Goal: Transaction & Acquisition: Book appointment/travel/reservation

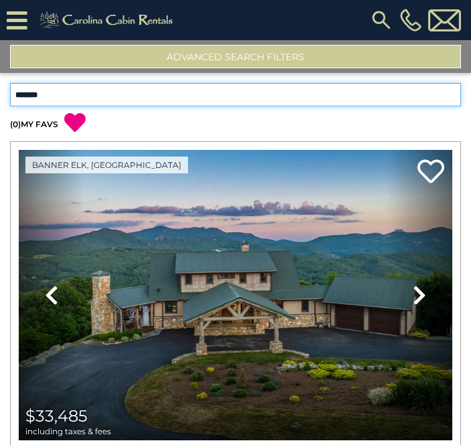
click at [457, 95] on select "**********" at bounding box center [235, 94] width 451 height 23
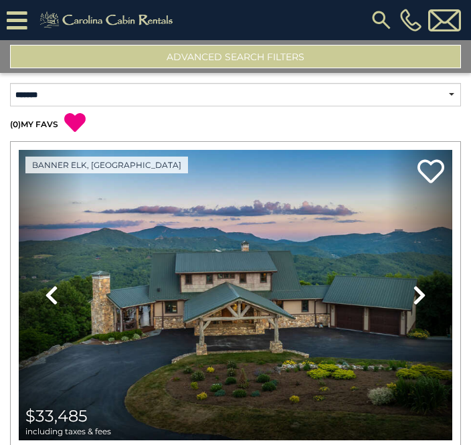
click at [18, 17] on icon at bounding box center [17, 20] width 21 height 23
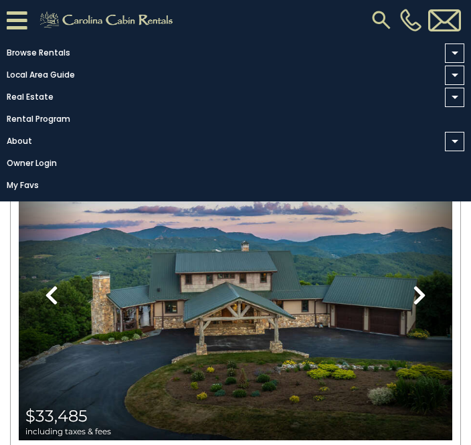
click at [27, 102] on link "Real Estate" at bounding box center [232, 97] width 464 height 19
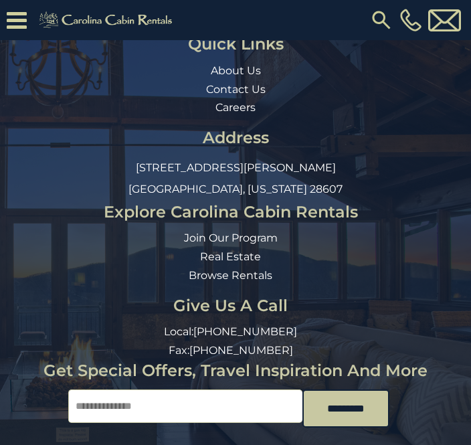
scroll to position [7726, 0]
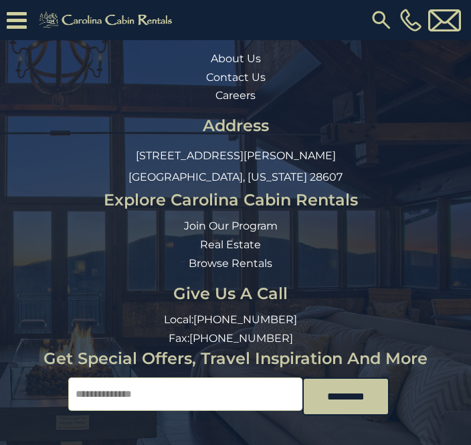
click at [235, 238] on link "Real Estate" at bounding box center [230, 244] width 61 height 13
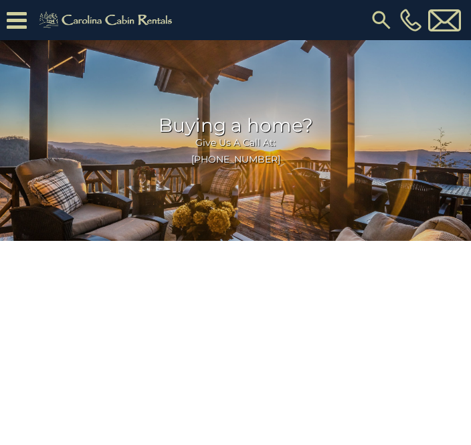
click at [15, 18] on icon at bounding box center [17, 20] width 20 height 23
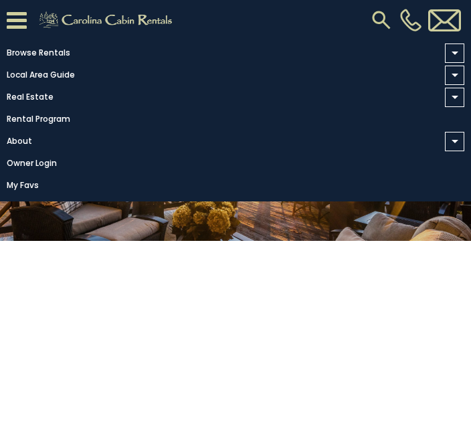
click at [40, 49] on link "Browse Rentals" at bounding box center [232, 52] width 464 height 19
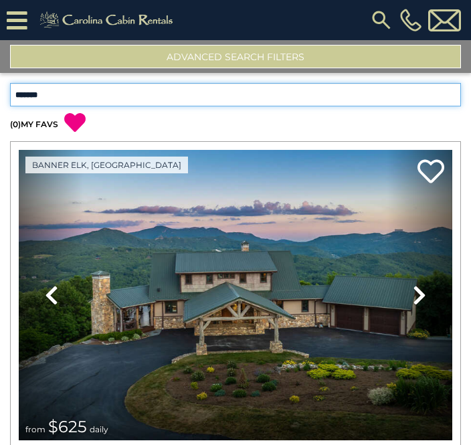
click at [450, 96] on select "**********" at bounding box center [235, 94] width 451 height 23
click at [36, 87] on select "**********" at bounding box center [235, 94] width 451 height 23
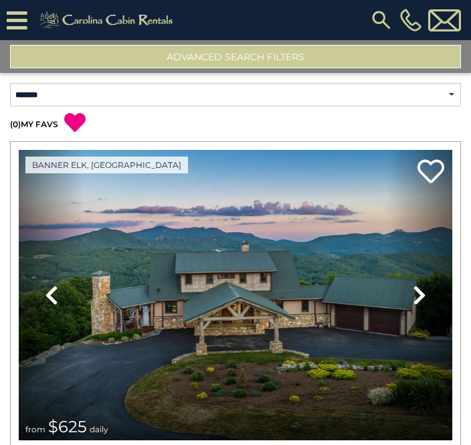
click at [229, 52] on button "Advanced Search Filters" at bounding box center [235, 56] width 451 height 23
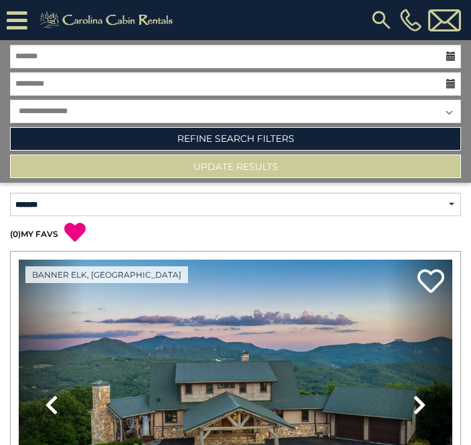
click at [240, 136] on link "Refine Search Filters" at bounding box center [235, 138] width 451 height 23
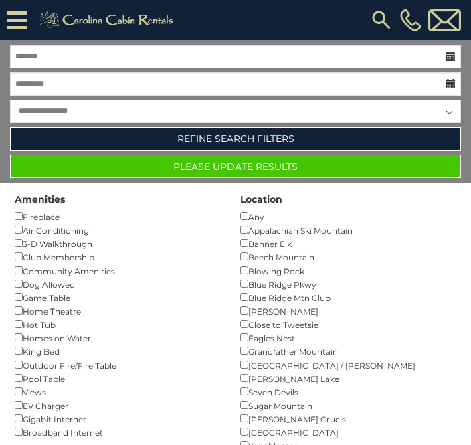
click at [229, 165] on button "Please Update Results" at bounding box center [235, 166] width 451 height 23
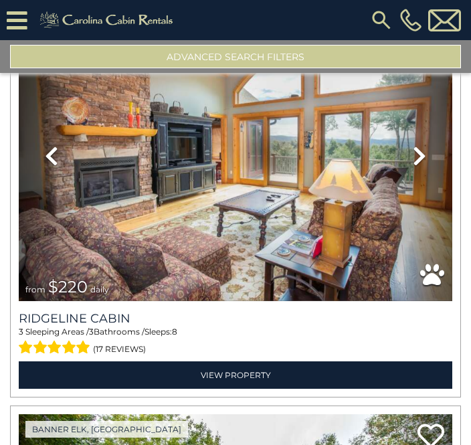
scroll to position [5386, 0]
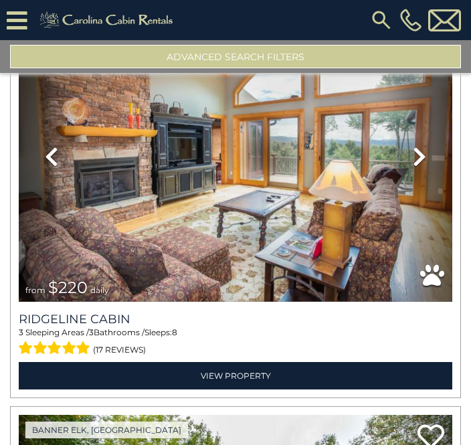
click at [434, 163] on link "Next" at bounding box center [419, 156] width 65 height 290
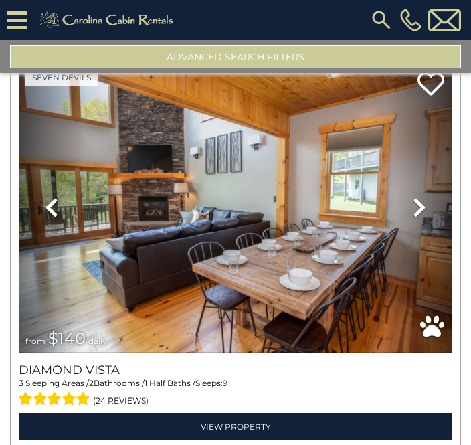
scroll to position [6141, 0]
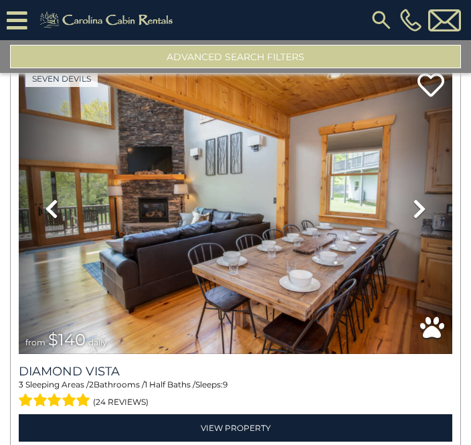
click at [432, 211] on link "Next" at bounding box center [419, 209] width 65 height 290
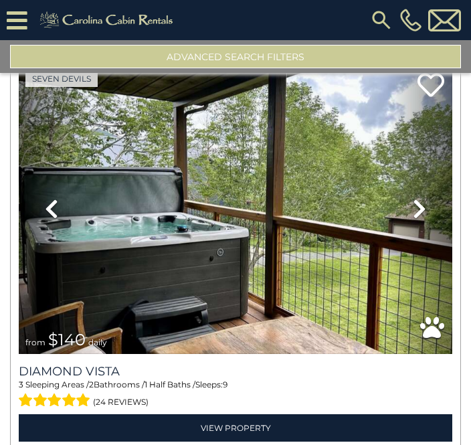
click at [435, 211] on link "Next" at bounding box center [419, 209] width 65 height 290
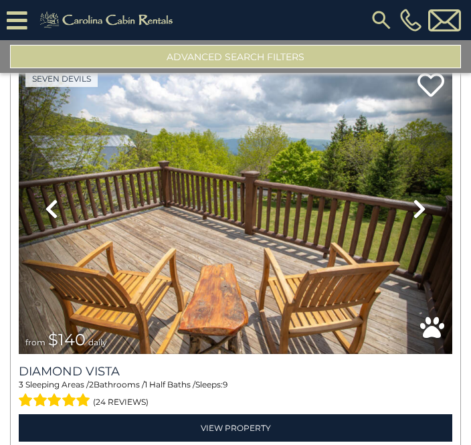
click at [443, 211] on link "Next" at bounding box center [419, 209] width 65 height 290
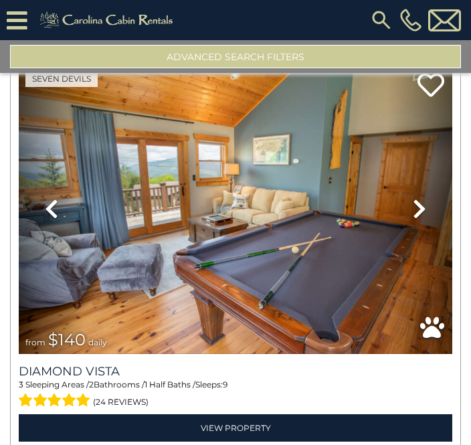
click at [443, 207] on link "Next" at bounding box center [419, 209] width 65 height 290
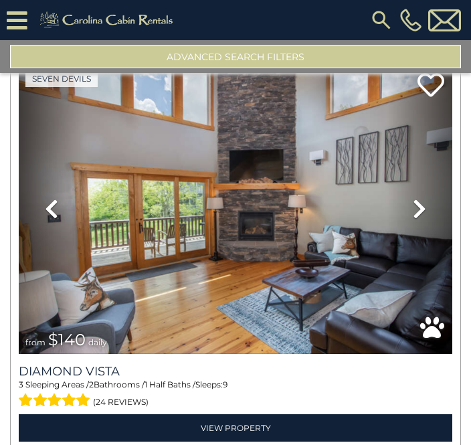
click at [437, 220] on link "Next" at bounding box center [419, 209] width 65 height 290
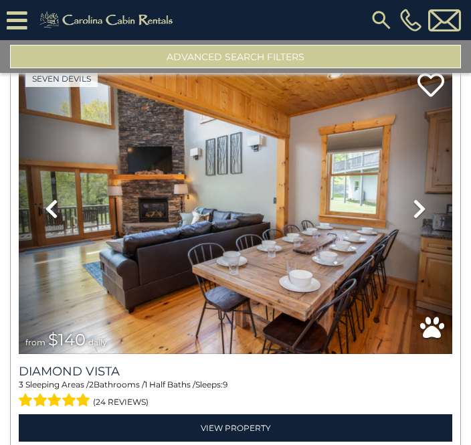
click at [425, 215] on icon at bounding box center [419, 208] width 13 height 21
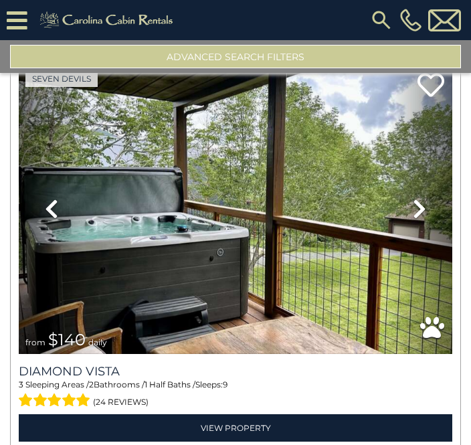
click at [432, 215] on link "Next" at bounding box center [419, 209] width 65 height 290
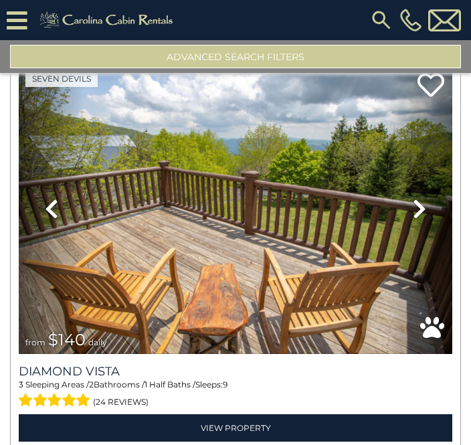
click at [435, 212] on link "Next" at bounding box center [419, 209] width 65 height 290
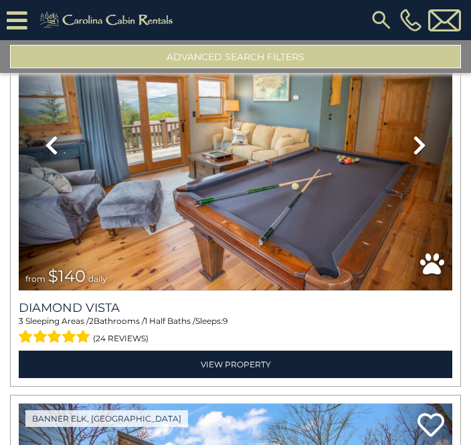
scroll to position [6193, 0]
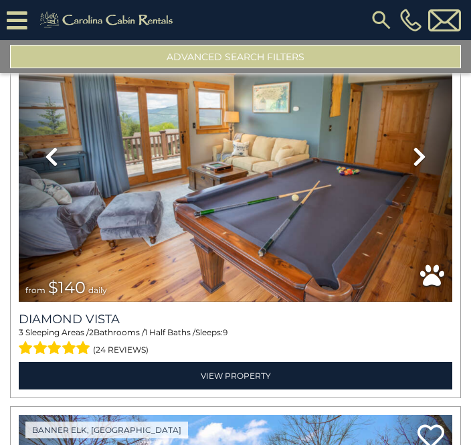
click at [231, 381] on link "View Property" at bounding box center [235, 375] width 433 height 27
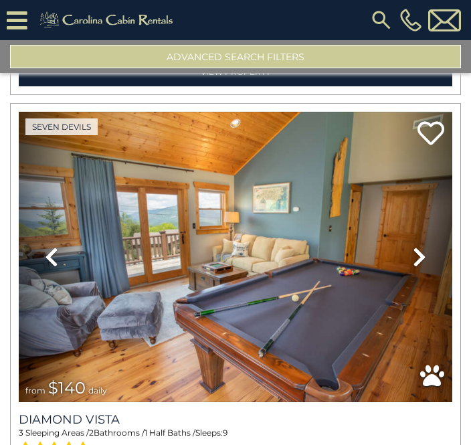
scroll to position [6060, 0]
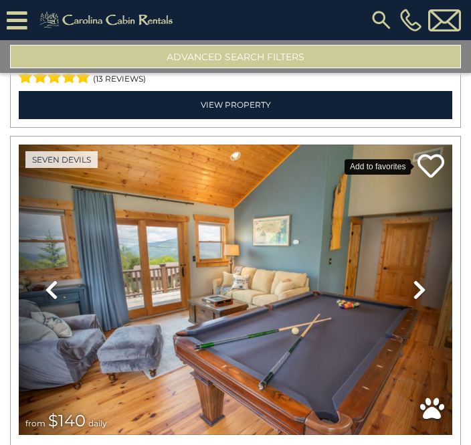
click at [435, 170] on icon at bounding box center [430, 165] width 27 height 27
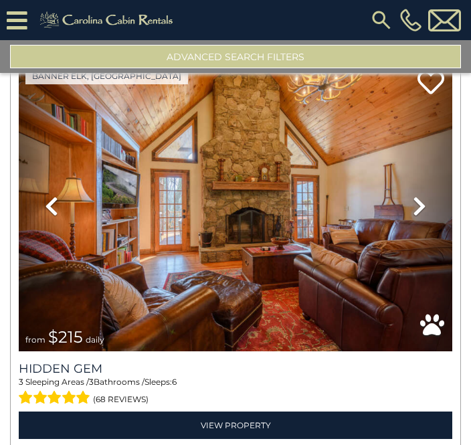
scroll to position [8968, 0]
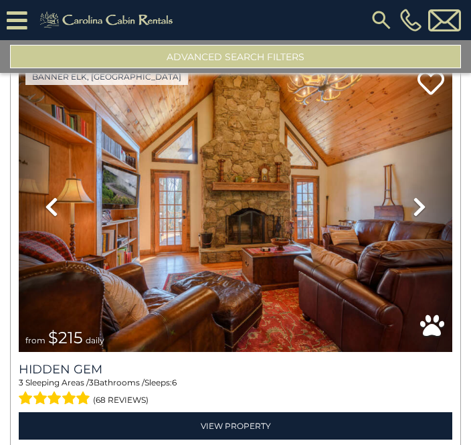
click at [427, 215] on link "Next" at bounding box center [419, 207] width 65 height 290
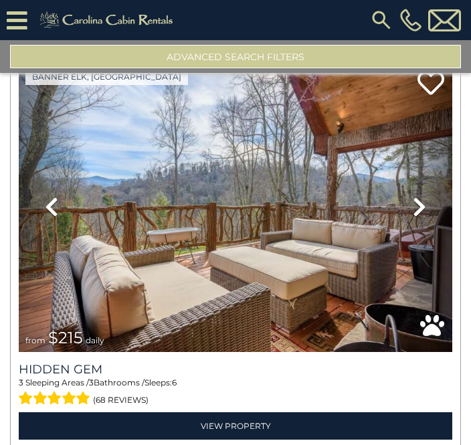
click at [432, 221] on link "Next" at bounding box center [419, 207] width 65 height 290
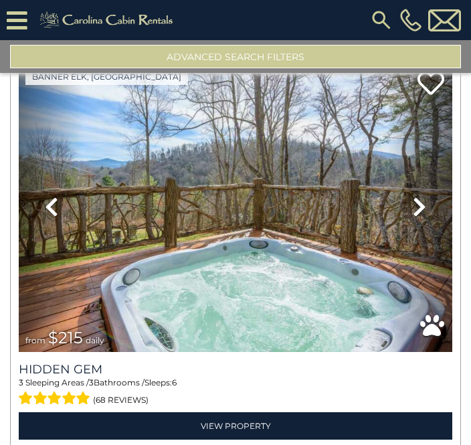
click at [434, 217] on link "Next" at bounding box center [419, 207] width 65 height 290
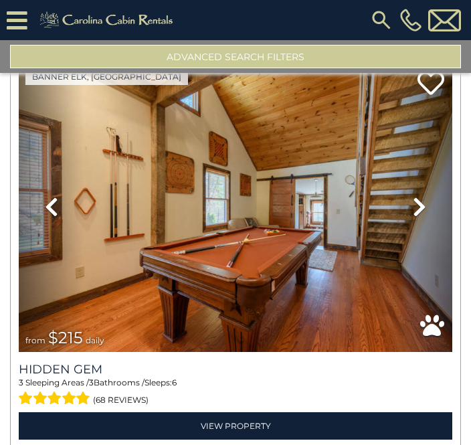
click at [431, 215] on link "Next" at bounding box center [419, 207] width 65 height 290
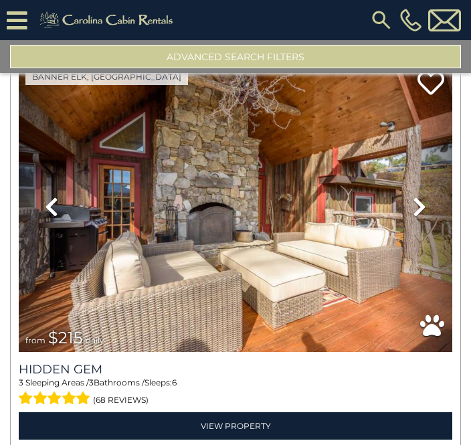
click at [418, 217] on icon at bounding box center [419, 206] width 13 height 21
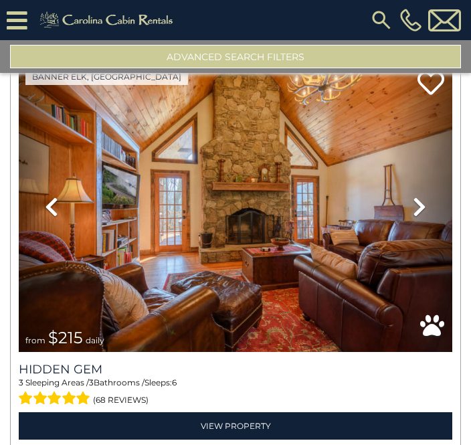
click at [426, 214] on icon at bounding box center [419, 206] width 13 height 21
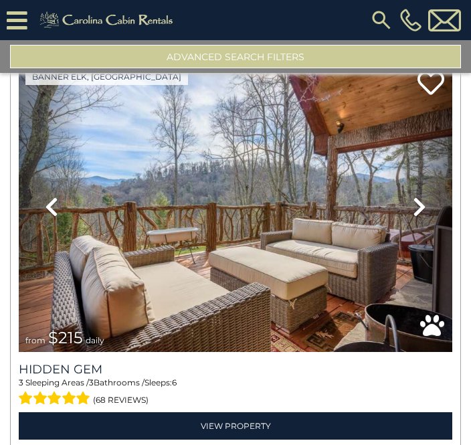
click at [427, 218] on link "Next" at bounding box center [419, 207] width 65 height 290
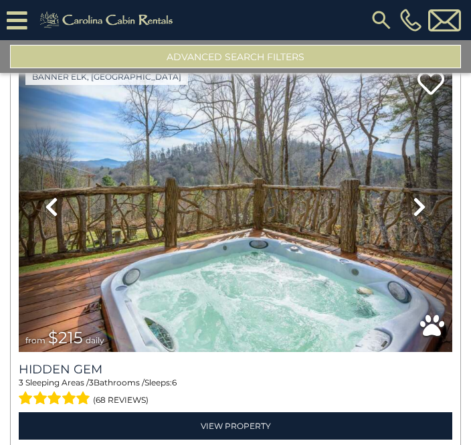
click at [429, 217] on link "Next" at bounding box center [419, 207] width 65 height 290
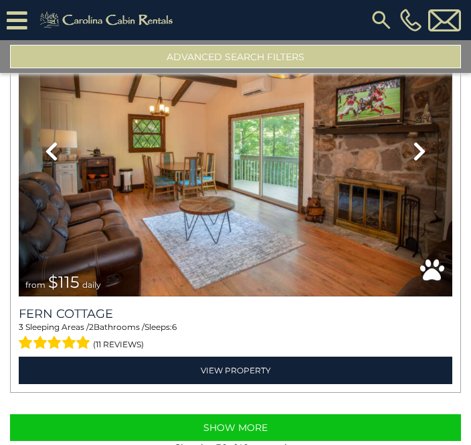
scroll to position [11846, 0]
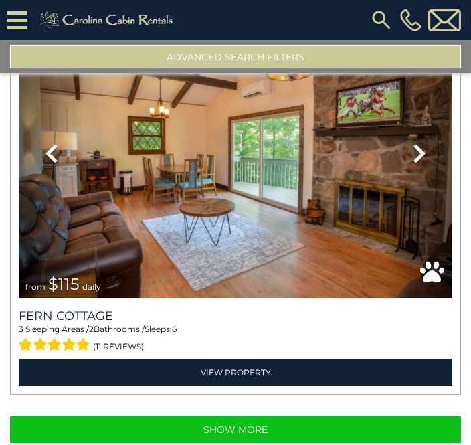
click at [228, 441] on button "Show More" at bounding box center [235, 429] width 451 height 27
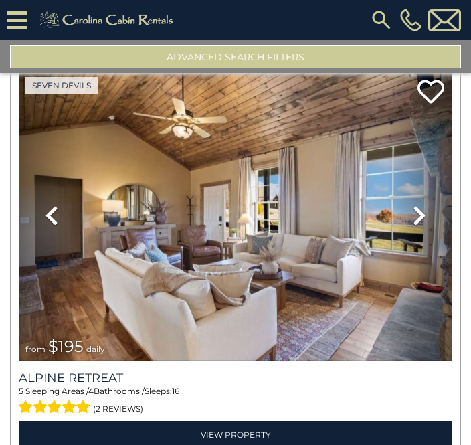
scroll to position [12595, 0]
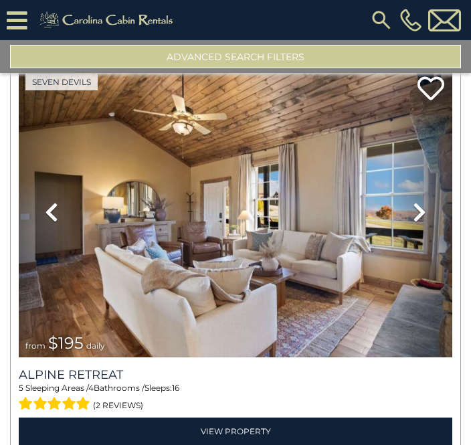
click at [419, 223] on icon at bounding box center [419, 211] width 13 height 21
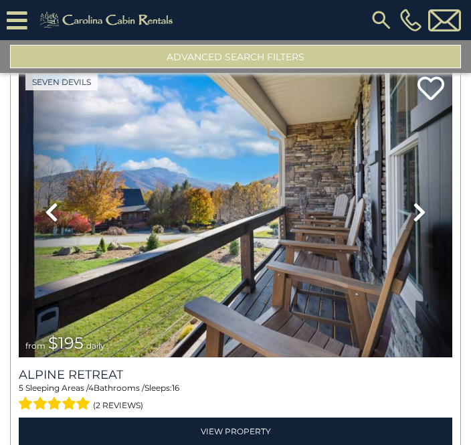
click at [427, 221] on link "Next" at bounding box center [419, 212] width 65 height 290
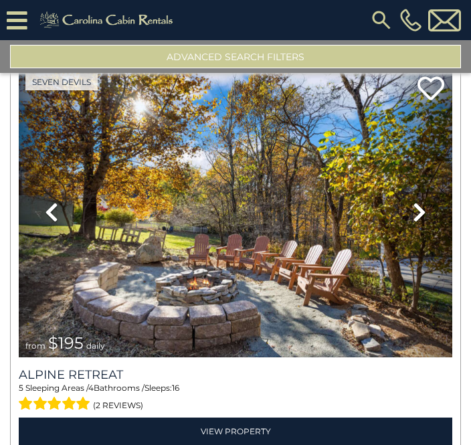
click at [425, 223] on icon at bounding box center [419, 211] width 13 height 21
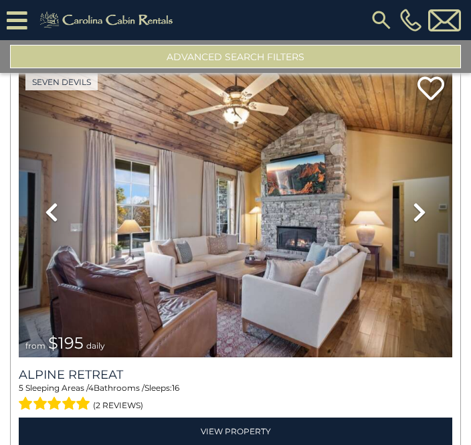
click at [427, 219] on link "Next" at bounding box center [419, 212] width 65 height 290
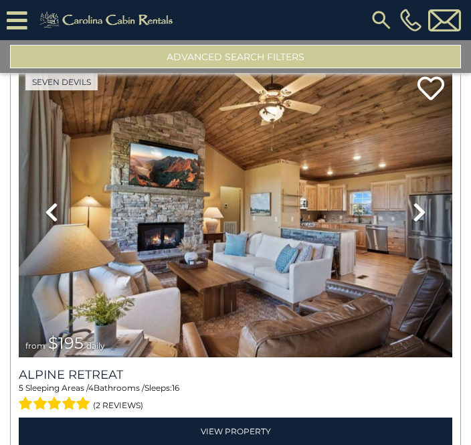
click at [435, 216] on link "Next" at bounding box center [419, 212] width 65 height 290
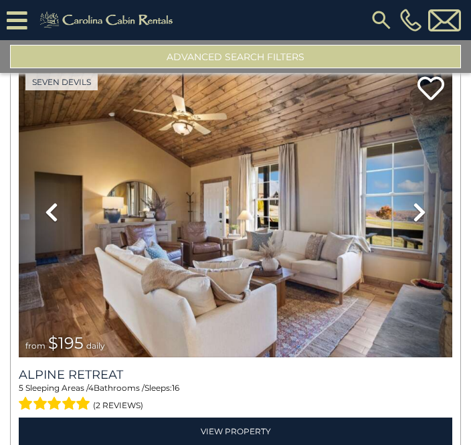
click at [420, 223] on icon at bounding box center [419, 211] width 13 height 21
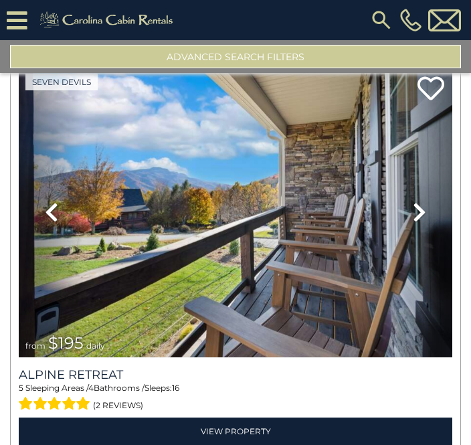
click at [423, 223] on icon at bounding box center [419, 211] width 13 height 21
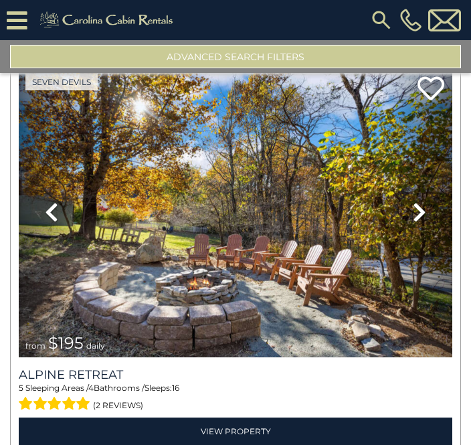
click at [427, 225] on link "Next" at bounding box center [419, 212] width 65 height 290
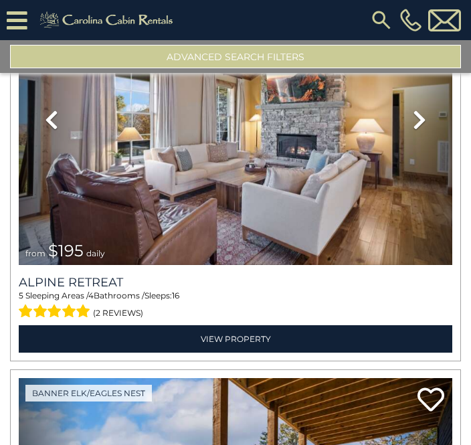
scroll to position [12693, 0]
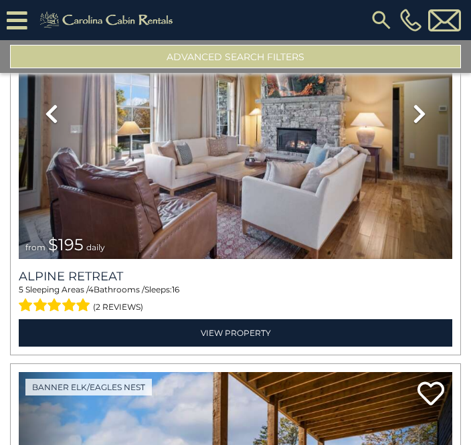
click at [231, 340] on link "View Property" at bounding box center [235, 332] width 433 height 27
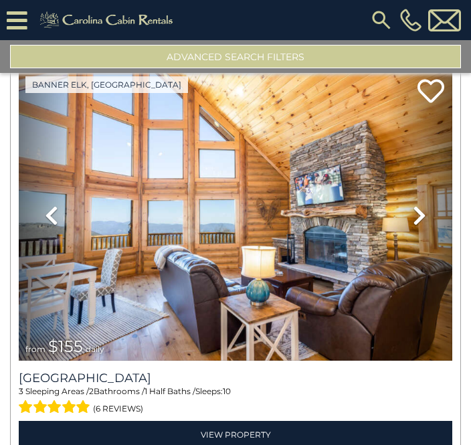
scroll to position [13399, 0]
click at [423, 224] on icon at bounding box center [419, 215] width 13 height 21
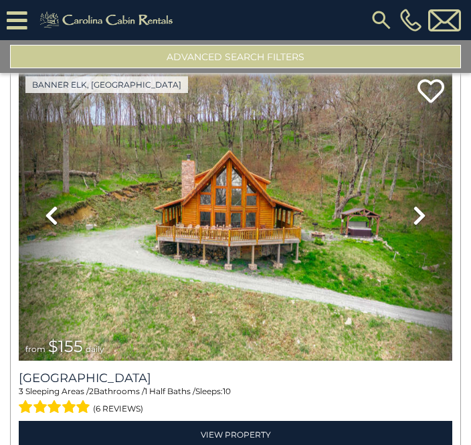
click at [439, 227] on link "Next" at bounding box center [419, 215] width 65 height 290
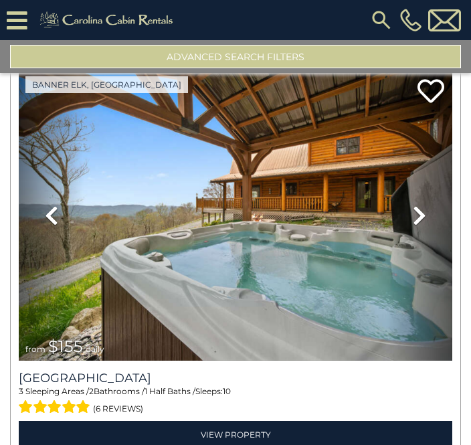
click at [434, 227] on link "Next" at bounding box center [419, 215] width 65 height 290
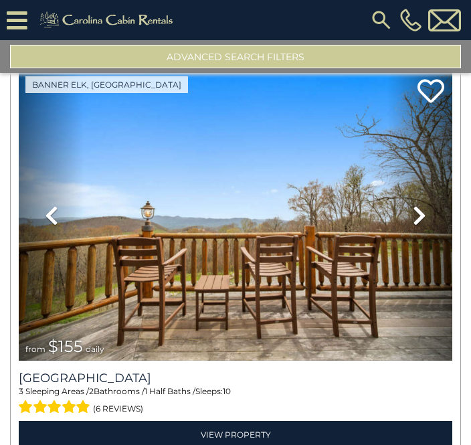
click at [438, 230] on link "Next" at bounding box center [419, 215] width 65 height 290
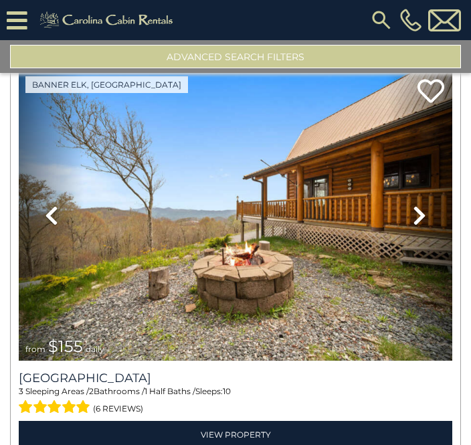
click at [440, 224] on link "Next" at bounding box center [419, 215] width 65 height 290
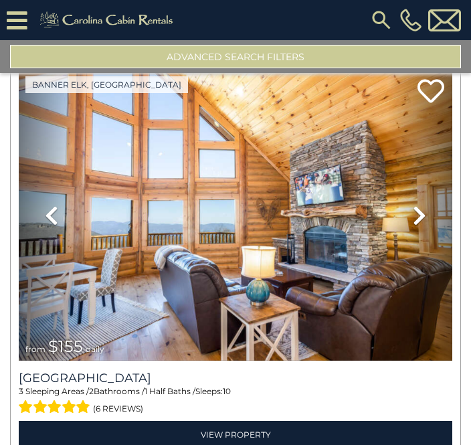
click at [439, 223] on link "Next" at bounding box center [419, 215] width 65 height 290
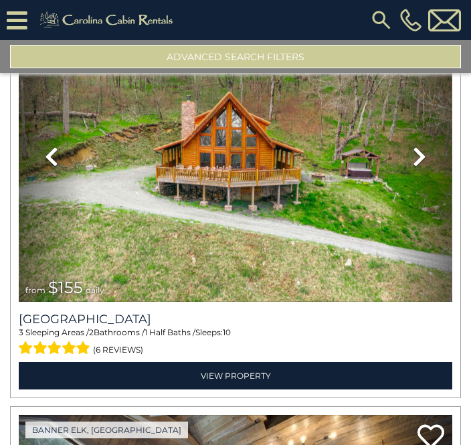
scroll to position [13457, 0]
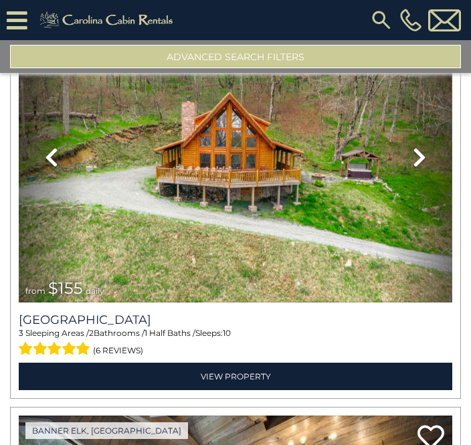
click at [227, 390] on link "View Property" at bounding box center [235, 376] width 433 height 27
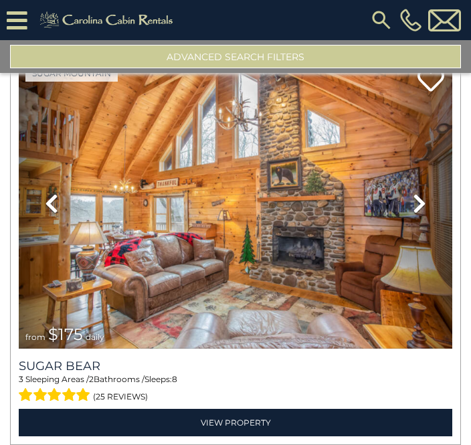
scroll to position [3384, 0]
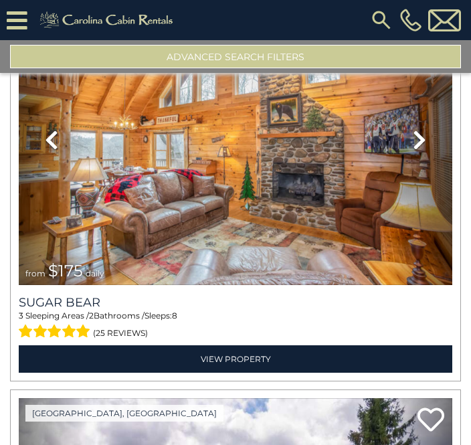
click at [232, 345] on link "View Property" at bounding box center [235, 358] width 433 height 27
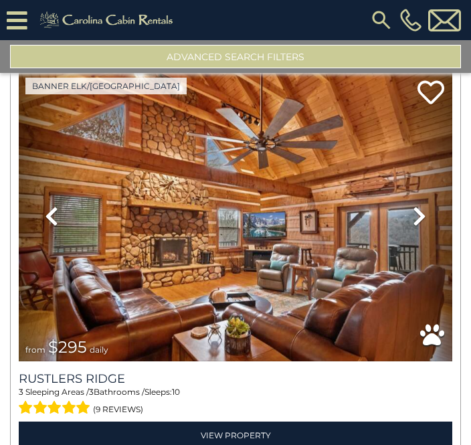
scroll to position [2502, 0]
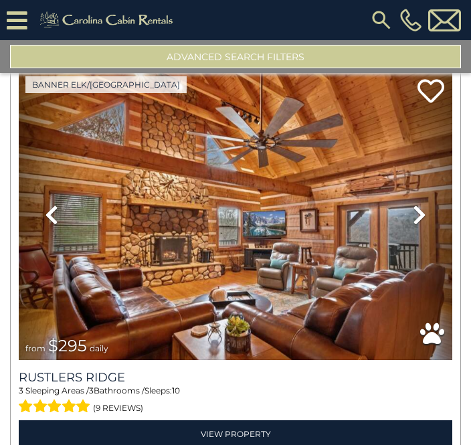
click at [435, 322] on icon at bounding box center [432, 334] width 24 height 24
click at [427, 170] on link "Next" at bounding box center [419, 215] width 65 height 290
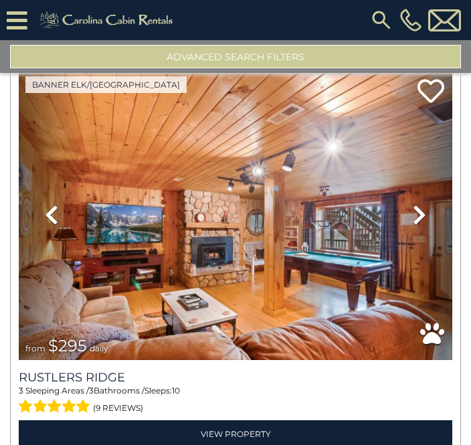
click at [435, 175] on link "Next" at bounding box center [419, 215] width 65 height 290
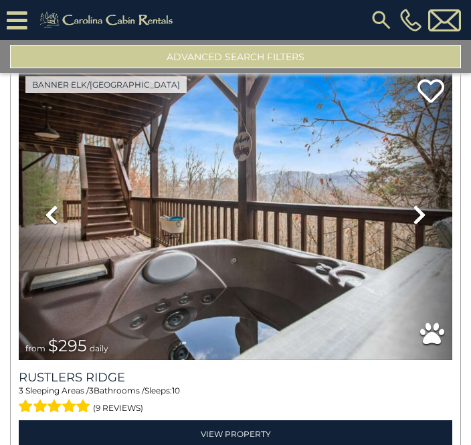
click at [436, 176] on link "Next" at bounding box center [419, 215] width 65 height 290
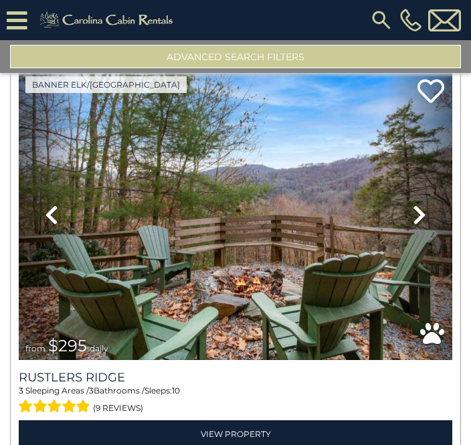
click at [435, 172] on link "Next" at bounding box center [419, 215] width 65 height 290
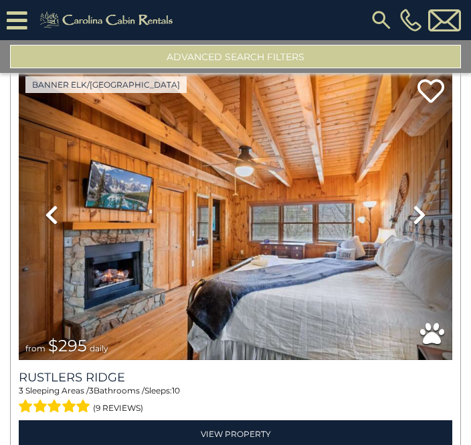
click at [436, 175] on link "Next" at bounding box center [419, 215] width 65 height 290
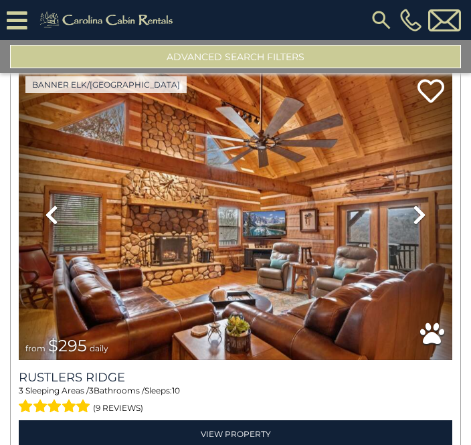
click at [442, 165] on link "Next" at bounding box center [419, 215] width 65 height 290
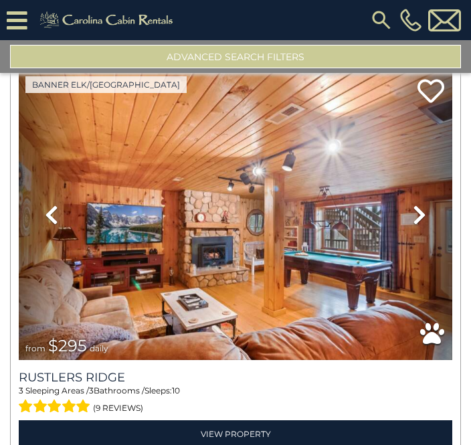
click at [436, 178] on link "Next" at bounding box center [419, 215] width 65 height 290
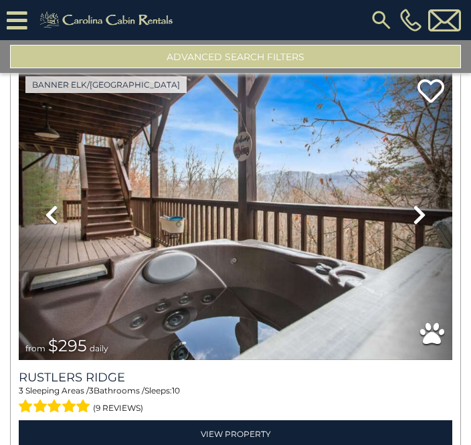
click at [434, 173] on link "Next" at bounding box center [419, 215] width 65 height 290
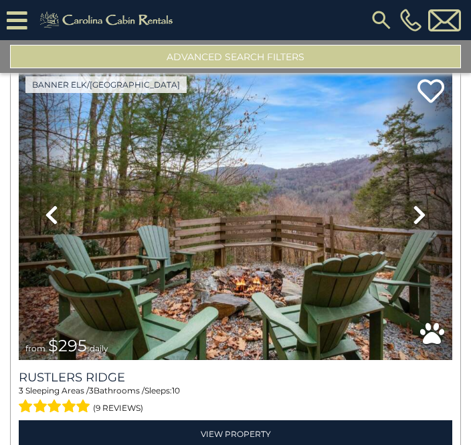
click at [232, 420] on link "View Property" at bounding box center [235, 433] width 433 height 27
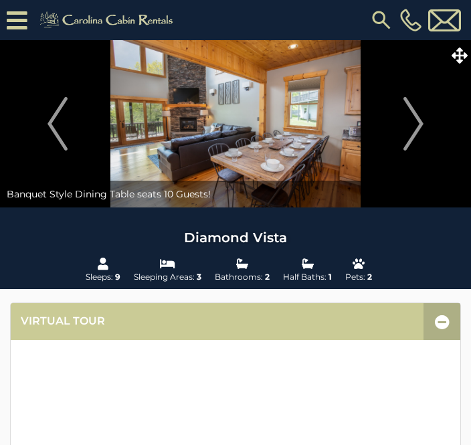
click at [427, 130] on button "Next" at bounding box center [414, 123] width 102 height 167
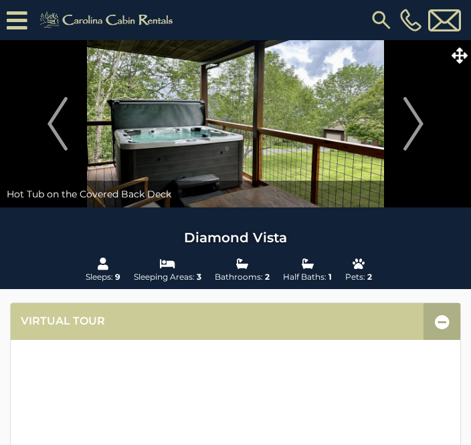
click at [421, 122] on img "Next" at bounding box center [413, 124] width 20 height 54
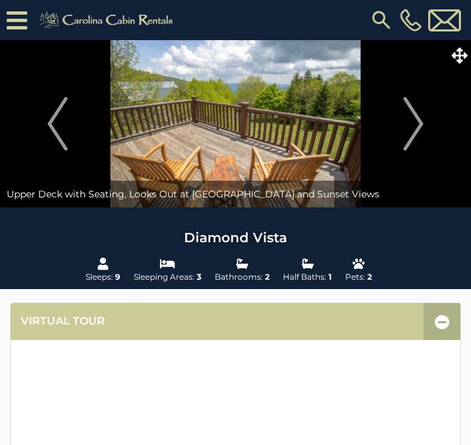
click at [430, 121] on button "Next" at bounding box center [414, 123] width 102 height 167
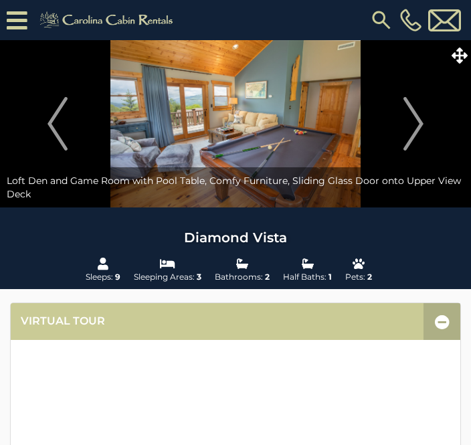
click at [439, 119] on button "Next" at bounding box center [414, 123] width 102 height 167
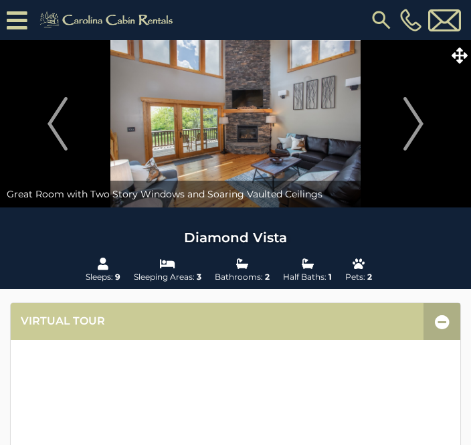
click at [423, 122] on img "Next" at bounding box center [413, 124] width 20 height 54
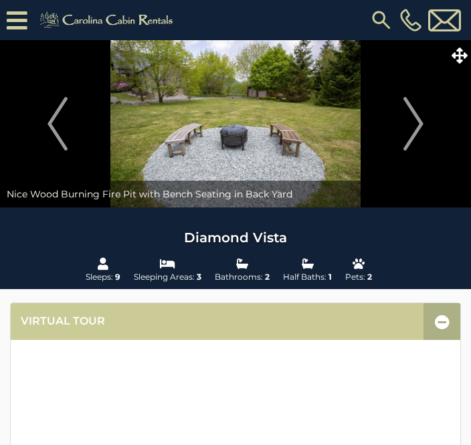
click at [426, 126] on button "Next" at bounding box center [414, 123] width 102 height 167
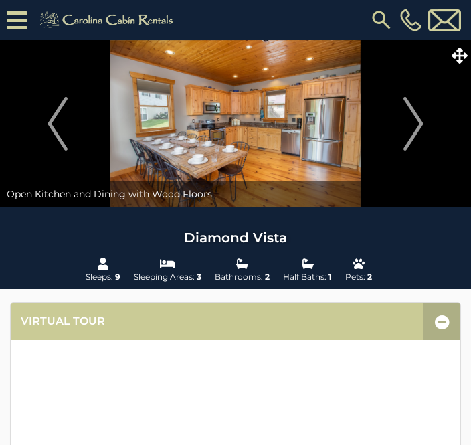
click at [432, 120] on button "Next" at bounding box center [414, 123] width 102 height 167
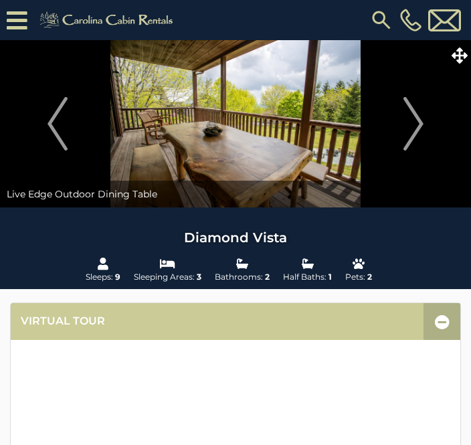
click at [425, 124] on button "Next" at bounding box center [414, 123] width 102 height 167
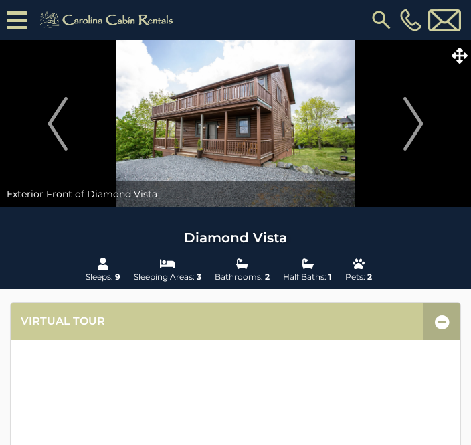
click at [423, 122] on img "Next" at bounding box center [413, 124] width 20 height 54
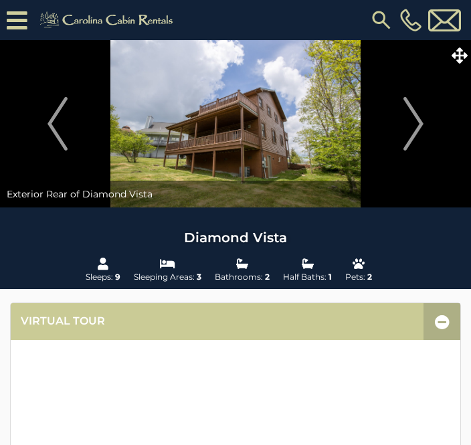
click at [423, 126] on img "Next" at bounding box center [413, 124] width 20 height 54
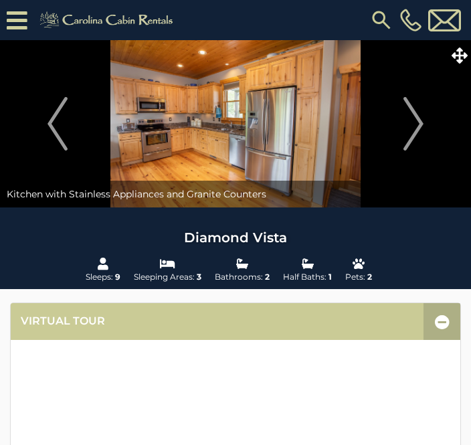
click at [423, 125] on img "Next" at bounding box center [413, 124] width 20 height 54
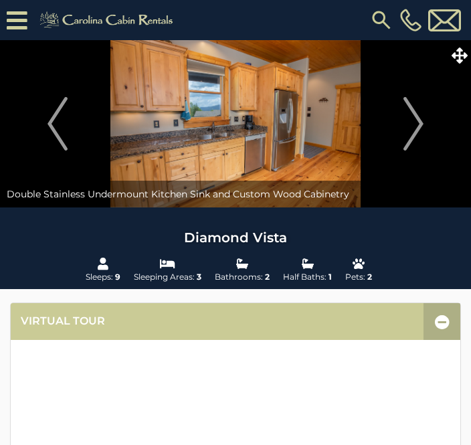
click at [427, 118] on button "Next" at bounding box center [414, 123] width 102 height 167
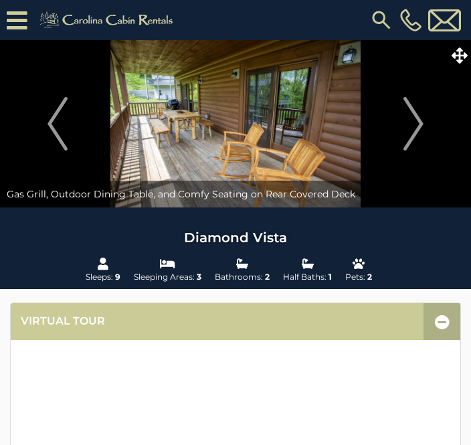
click at [421, 123] on img "Next" at bounding box center [413, 124] width 20 height 54
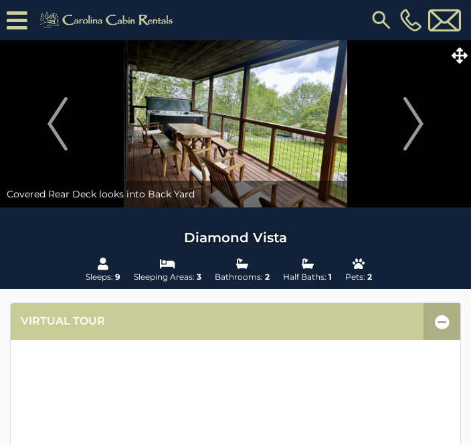
click at [419, 126] on img "Next" at bounding box center [413, 124] width 20 height 54
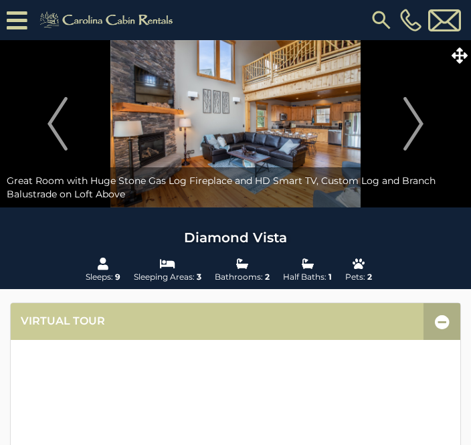
click at [431, 124] on button "Next" at bounding box center [414, 123] width 102 height 167
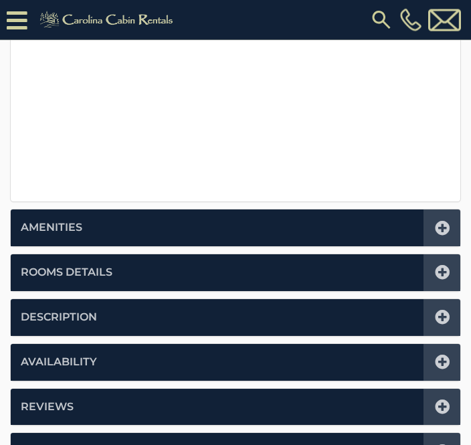
scroll to position [510, 0]
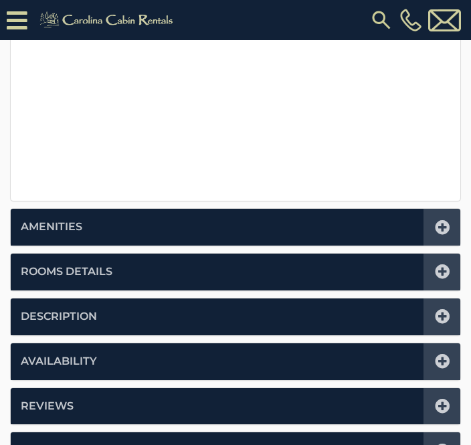
click at [449, 270] on icon at bounding box center [442, 271] width 15 height 15
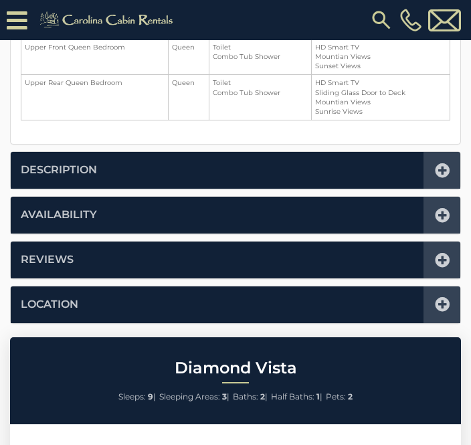
scroll to position [499, 0]
click at [443, 254] on icon at bounding box center [442, 260] width 15 height 15
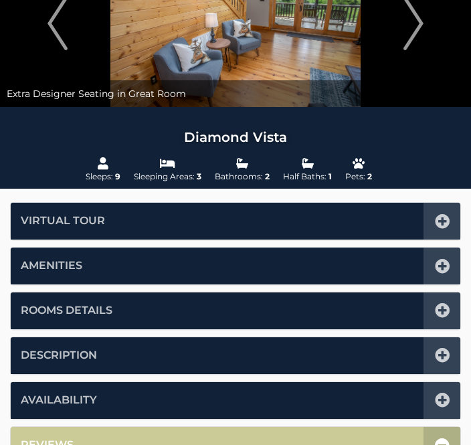
scroll to position [0, 0]
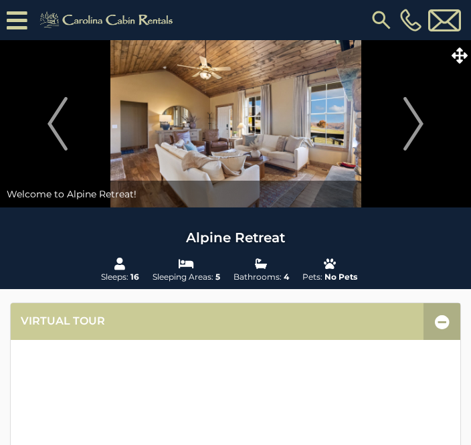
click at [425, 126] on button "Next" at bounding box center [414, 123] width 102 height 167
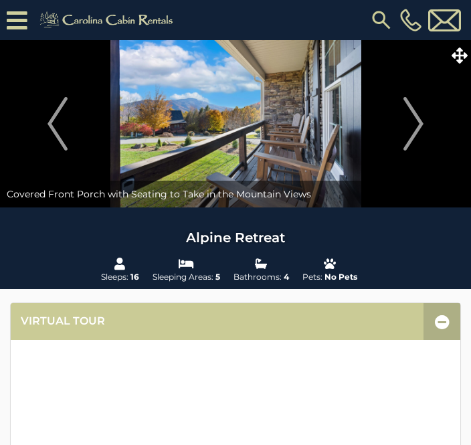
click at [431, 123] on button "Next" at bounding box center [414, 123] width 102 height 167
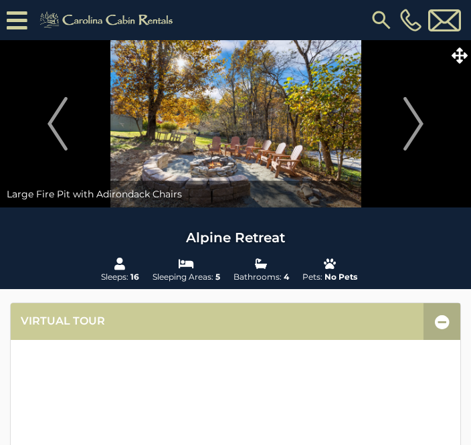
click at [432, 121] on button "Next" at bounding box center [414, 123] width 102 height 167
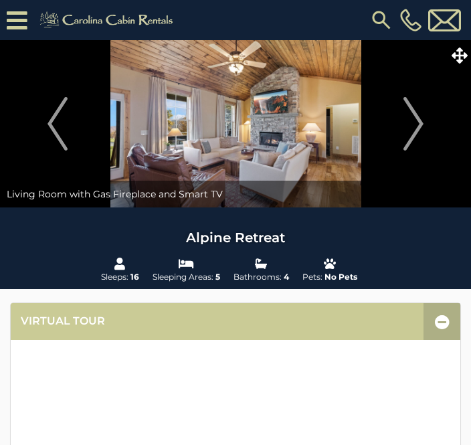
click at [427, 124] on button "Next" at bounding box center [414, 123] width 102 height 167
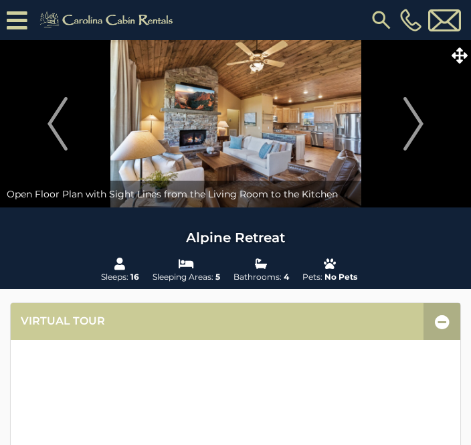
click at [427, 126] on button "Next" at bounding box center [414, 123] width 102 height 167
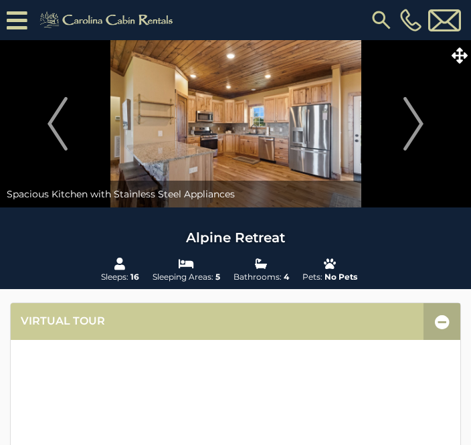
click at [427, 128] on button "Next" at bounding box center [414, 123] width 102 height 167
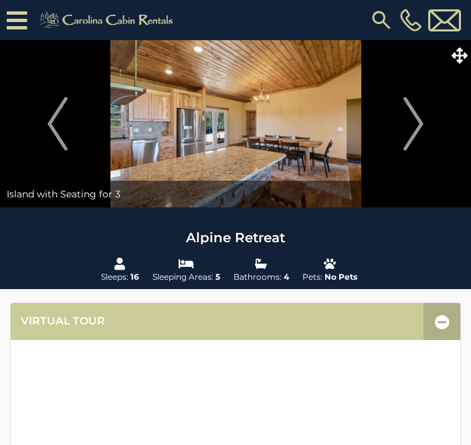
click at [428, 122] on button "Next" at bounding box center [414, 123] width 102 height 167
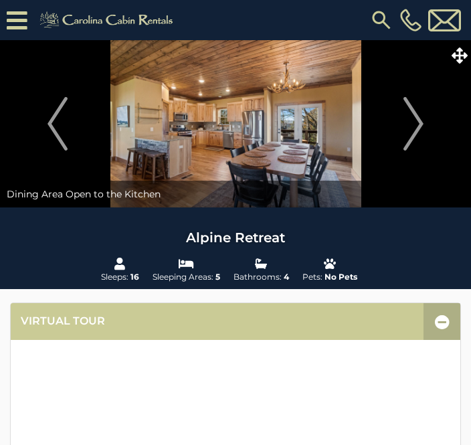
click at [425, 124] on button "Next" at bounding box center [414, 123] width 102 height 167
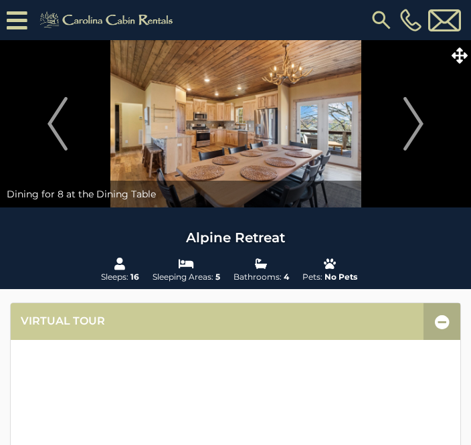
click at [419, 126] on img "Next" at bounding box center [413, 124] width 20 height 54
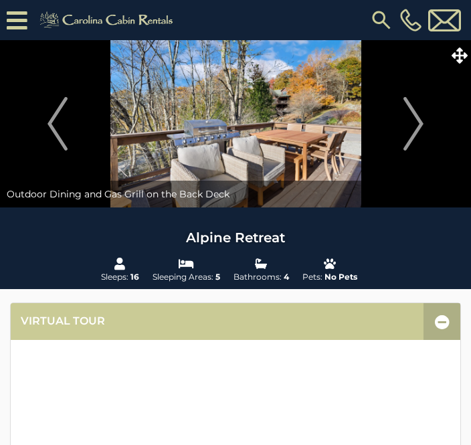
click at [427, 122] on button "Next" at bounding box center [414, 123] width 102 height 167
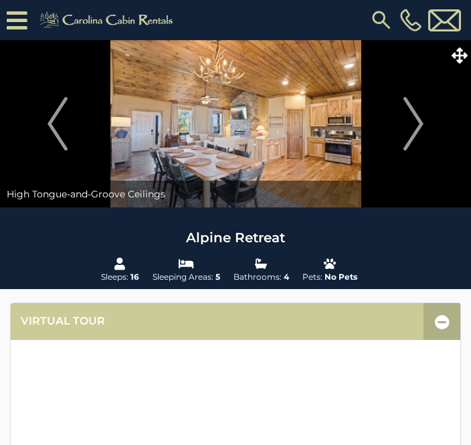
click at [421, 134] on img "Next" at bounding box center [413, 124] width 20 height 54
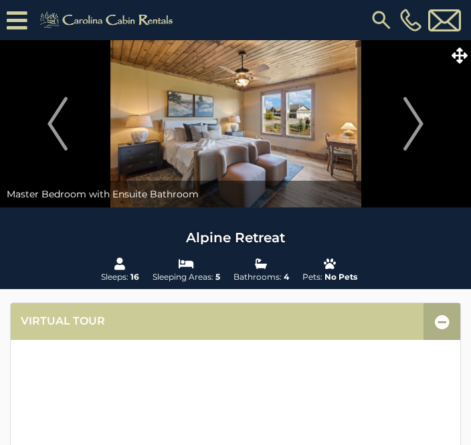
click at [425, 129] on button "Next" at bounding box center [414, 123] width 102 height 167
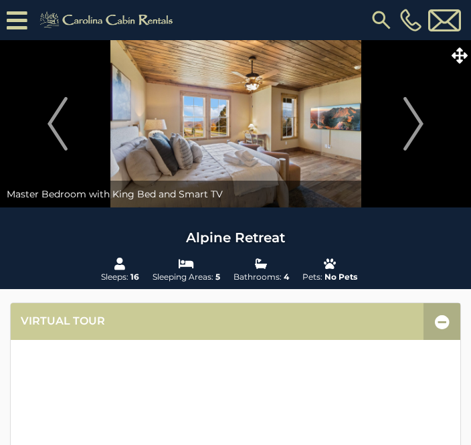
click at [430, 124] on button "Next" at bounding box center [414, 123] width 102 height 167
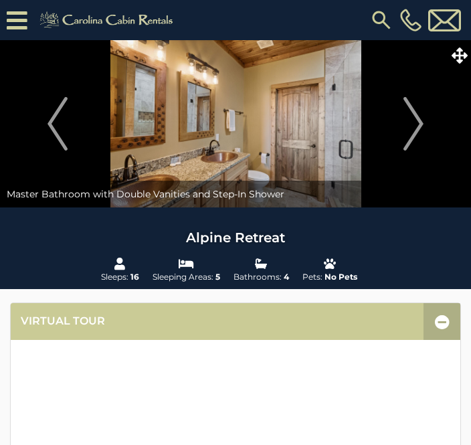
click at [421, 126] on img "Next" at bounding box center [413, 124] width 20 height 54
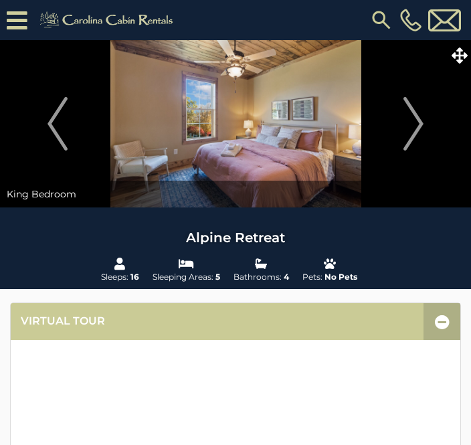
click at [423, 132] on img "Next" at bounding box center [413, 124] width 20 height 54
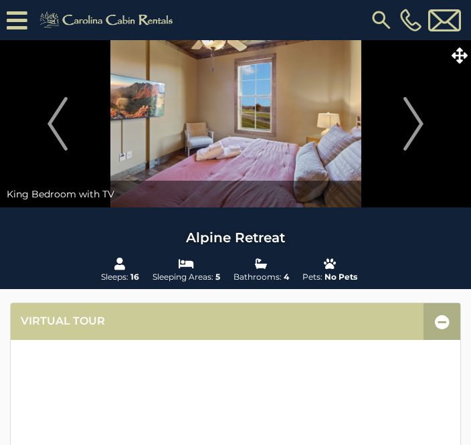
click at [417, 130] on img "Next" at bounding box center [413, 124] width 20 height 54
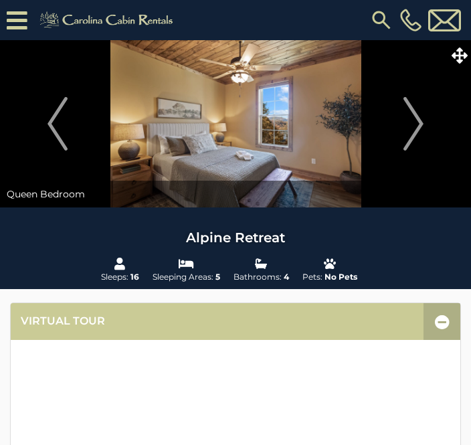
click at [421, 123] on img "Next" at bounding box center [413, 124] width 20 height 54
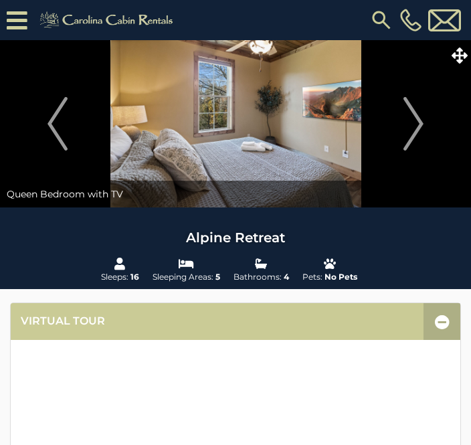
click at [422, 122] on img "Next" at bounding box center [413, 124] width 20 height 54
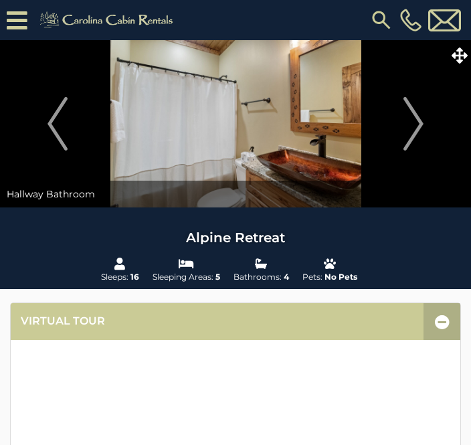
click at [423, 124] on img "Next" at bounding box center [413, 124] width 20 height 54
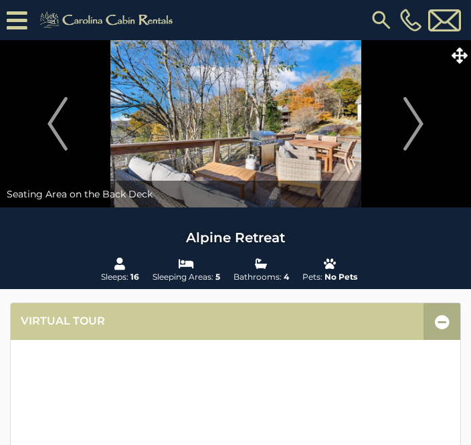
click at [419, 130] on img "Next" at bounding box center [413, 124] width 20 height 54
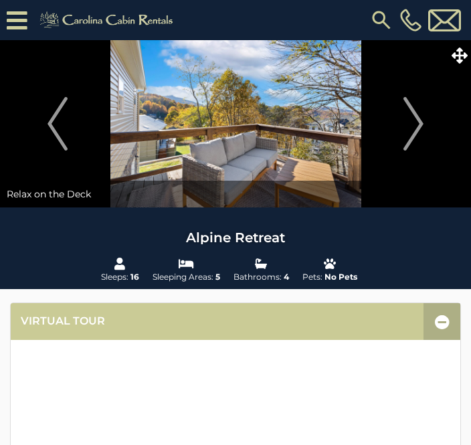
click at [415, 121] on img "Next" at bounding box center [413, 124] width 20 height 54
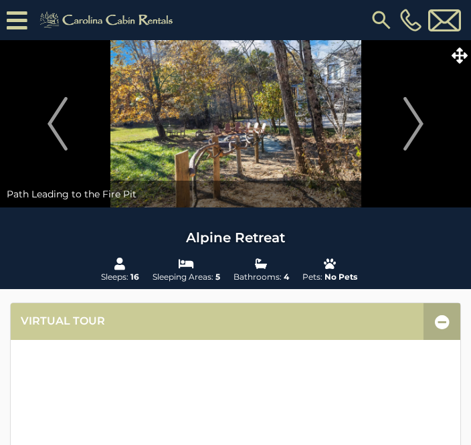
click at [419, 118] on img "Next" at bounding box center [413, 124] width 20 height 54
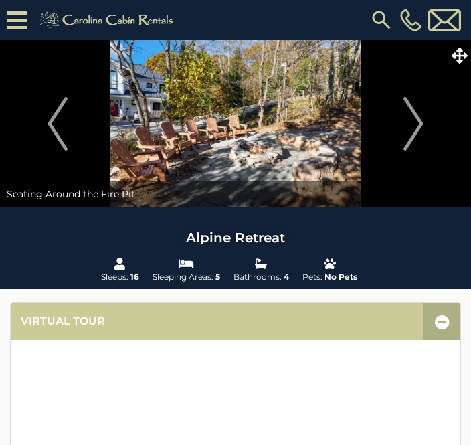
click at [415, 120] on img "Next" at bounding box center [413, 124] width 20 height 54
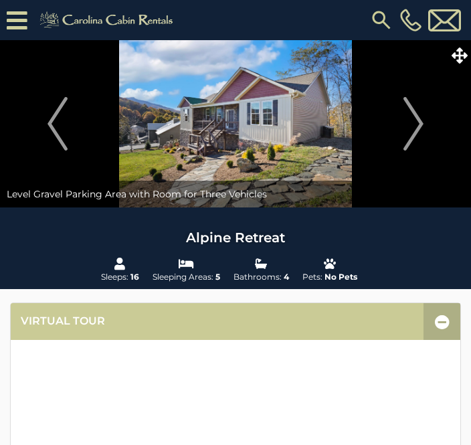
click at [414, 123] on img "Next" at bounding box center [413, 124] width 20 height 54
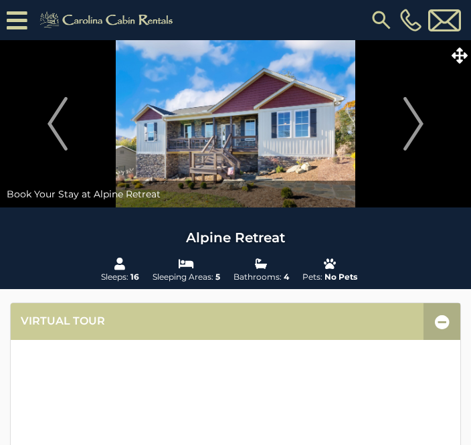
click at [417, 126] on img "Next" at bounding box center [413, 124] width 20 height 54
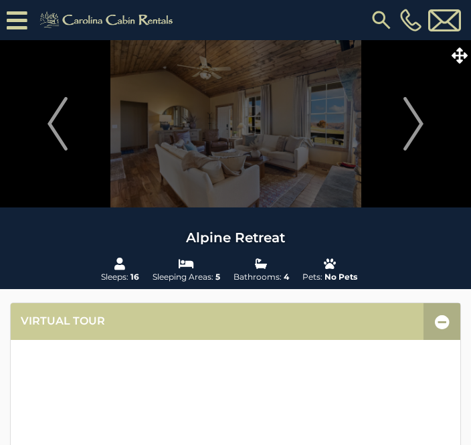
click at [417, 124] on img "Next" at bounding box center [413, 124] width 20 height 54
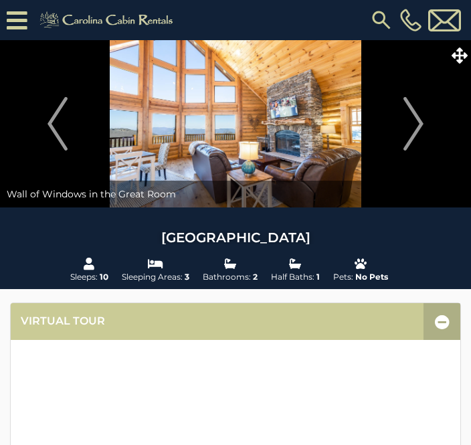
click at [423, 127] on img "Next" at bounding box center [413, 124] width 20 height 54
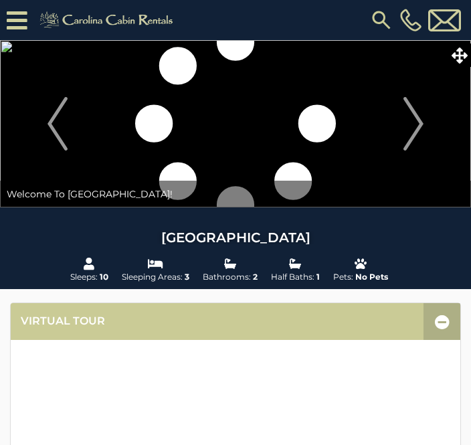
click at [415, 124] on img "Next" at bounding box center [413, 124] width 20 height 54
click at [423, 126] on img "Next" at bounding box center [413, 124] width 20 height 54
click at [423, 121] on img "Next" at bounding box center [413, 124] width 20 height 54
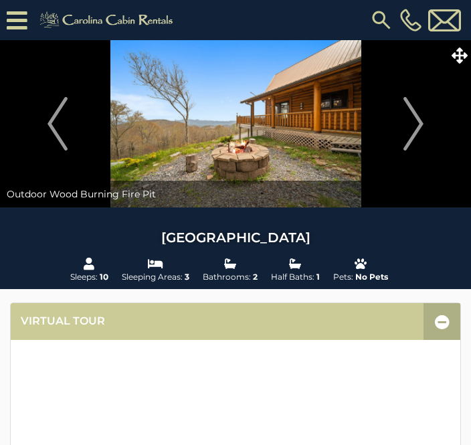
click at [427, 129] on button "Next" at bounding box center [414, 123] width 102 height 167
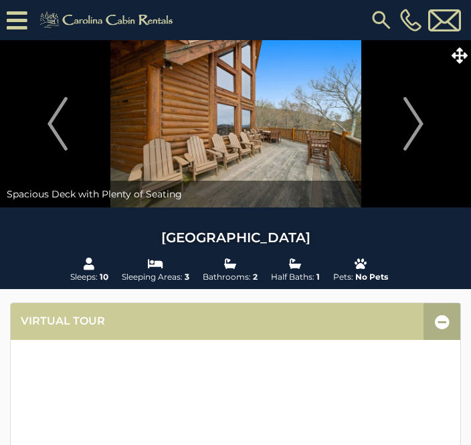
click at [431, 122] on button "Next" at bounding box center [414, 123] width 102 height 167
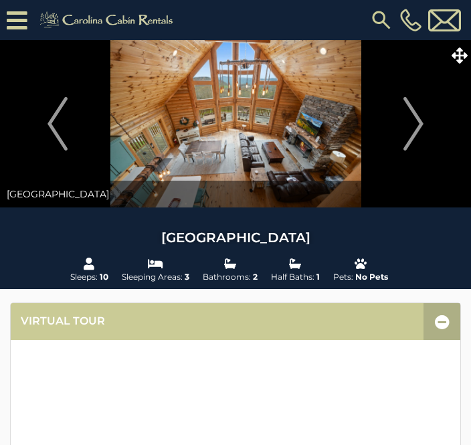
click at [430, 120] on button "Next" at bounding box center [414, 123] width 102 height 167
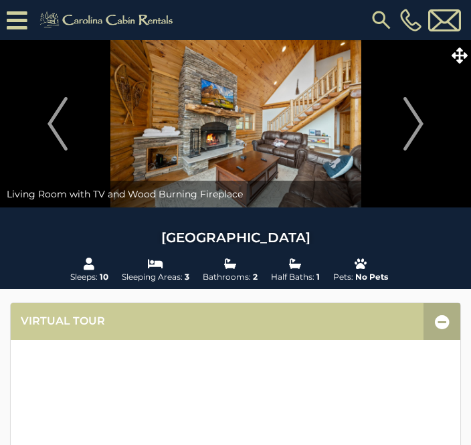
click at [434, 120] on button "Next" at bounding box center [414, 123] width 102 height 167
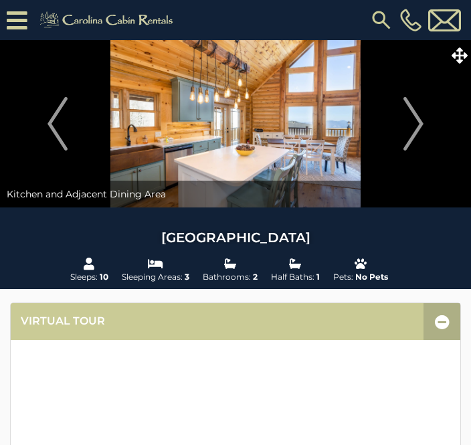
click at [423, 125] on img "Next" at bounding box center [413, 124] width 20 height 54
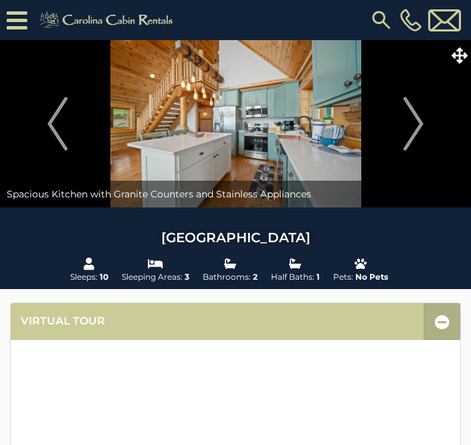
click at [423, 120] on img "Next" at bounding box center [413, 124] width 20 height 54
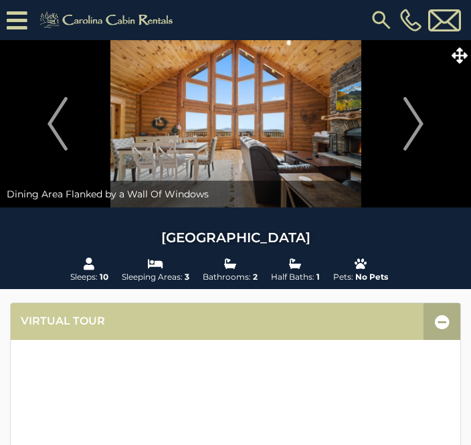
click at [421, 124] on img "Next" at bounding box center [413, 124] width 20 height 54
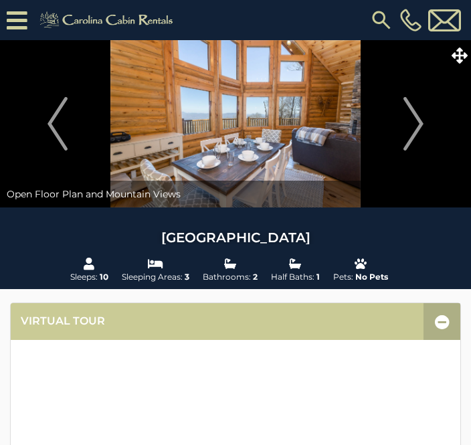
click at [427, 120] on button "Next" at bounding box center [414, 123] width 102 height 167
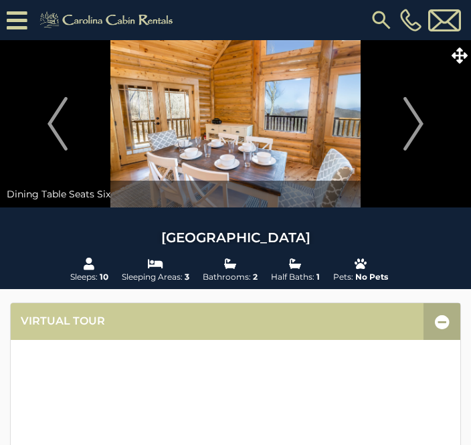
click at [417, 123] on img "Next" at bounding box center [413, 124] width 20 height 54
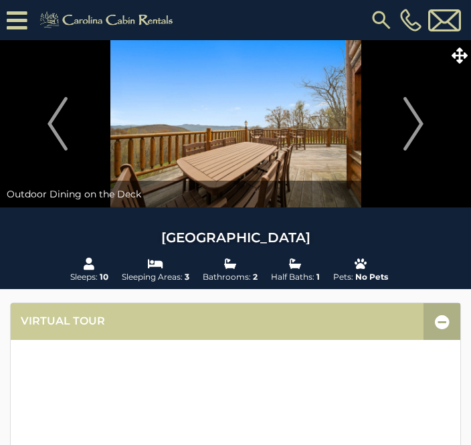
click at [415, 123] on img "Next" at bounding box center [413, 124] width 20 height 54
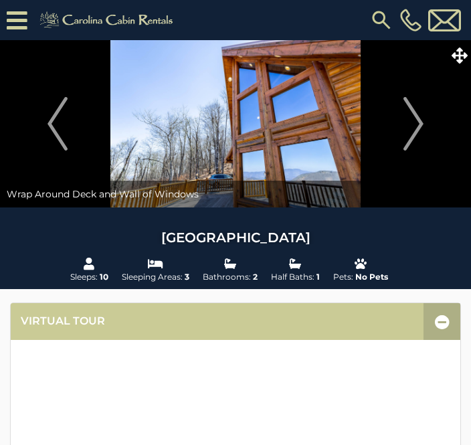
click at [411, 122] on img "Next" at bounding box center [413, 124] width 20 height 54
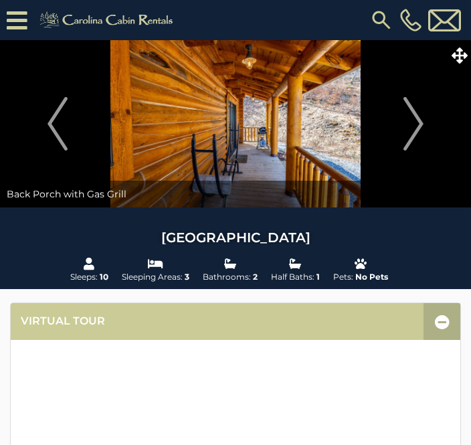
click at [412, 124] on img "Next" at bounding box center [413, 124] width 20 height 54
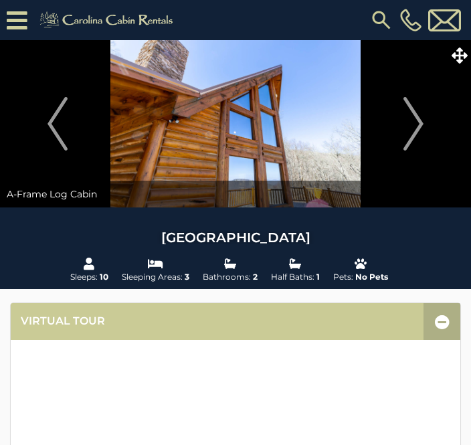
click at [411, 124] on img "Next" at bounding box center [413, 124] width 20 height 54
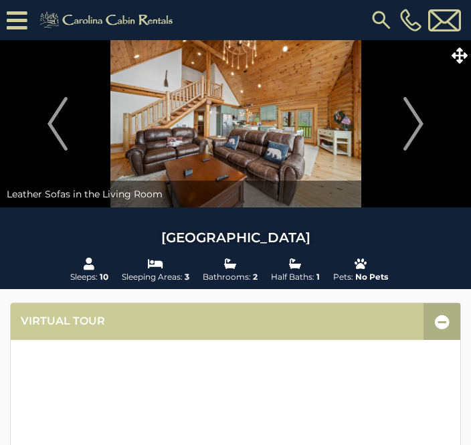
click at [420, 123] on img "Next" at bounding box center [413, 124] width 20 height 54
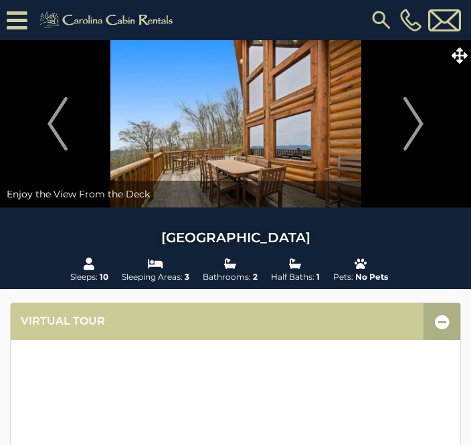
click at [419, 120] on img "Next" at bounding box center [413, 124] width 20 height 54
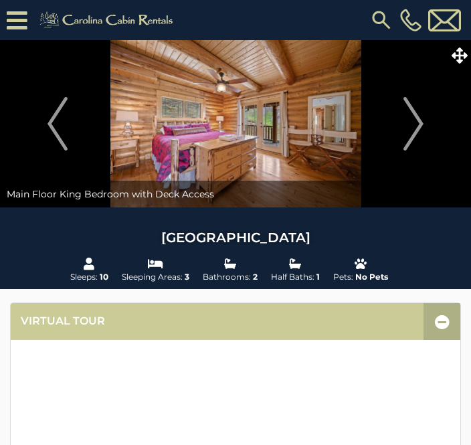
click at [423, 117] on img "Next" at bounding box center [413, 124] width 20 height 54
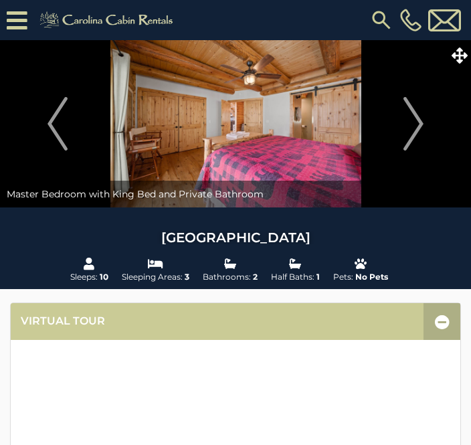
click at [411, 121] on img "Next" at bounding box center [413, 124] width 20 height 54
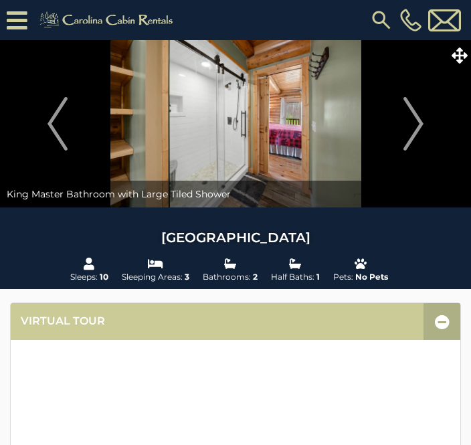
click at [428, 121] on button "Next" at bounding box center [414, 123] width 102 height 167
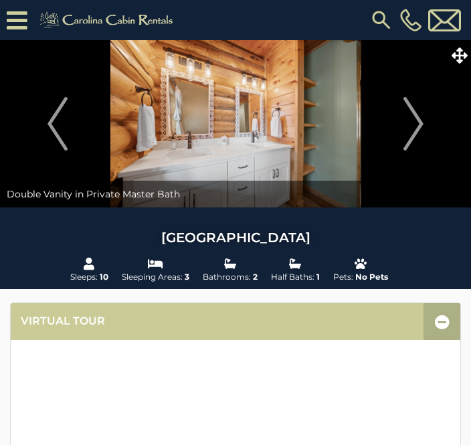
click at [421, 124] on img "Next" at bounding box center [413, 124] width 20 height 54
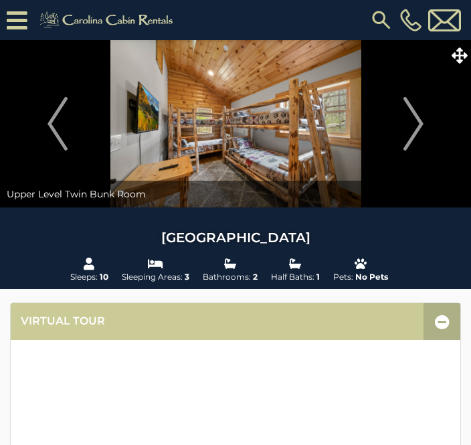
click at [419, 128] on img "Next" at bounding box center [413, 124] width 20 height 54
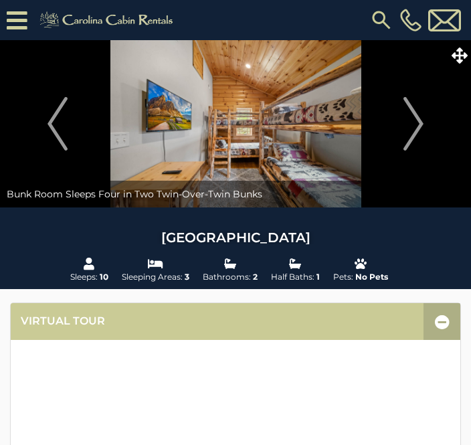
click at [418, 134] on img "Next" at bounding box center [413, 124] width 20 height 54
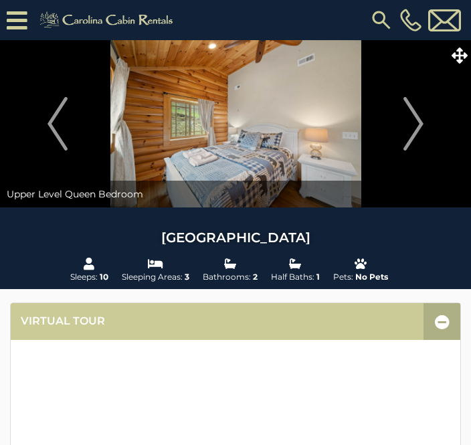
click at [414, 137] on img "Next" at bounding box center [413, 124] width 20 height 54
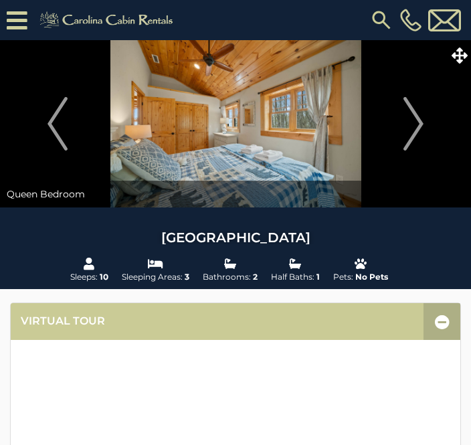
click at [419, 136] on img "Next" at bounding box center [413, 124] width 20 height 54
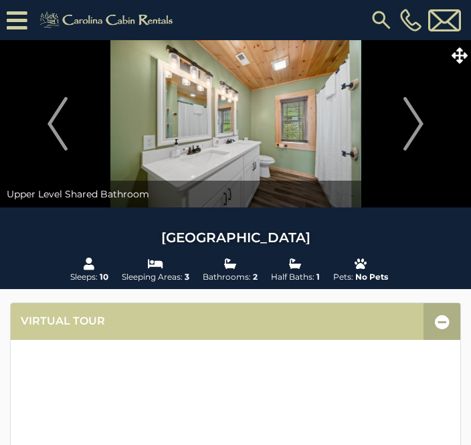
click at [421, 123] on img "Next" at bounding box center [413, 124] width 20 height 54
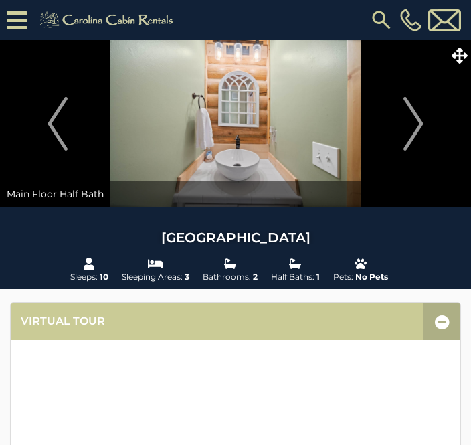
click at [425, 124] on button "Next" at bounding box center [414, 123] width 102 height 167
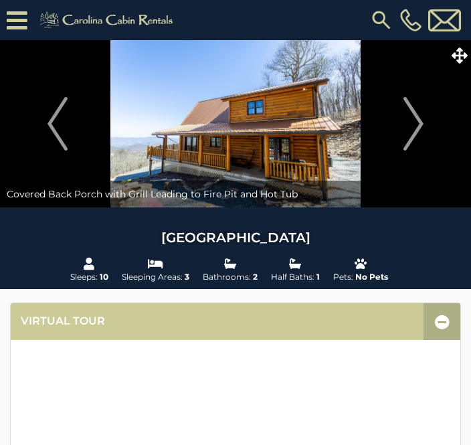
click at [428, 123] on button "Next" at bounding box center [414, 123] width 102 height 167
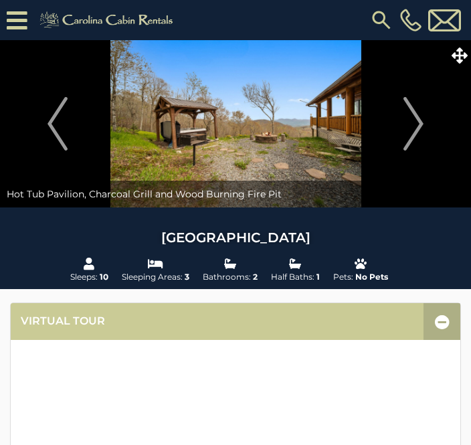
click at [423, 122] on img "Next" at bounding box center [413, 124] width 20 height 54
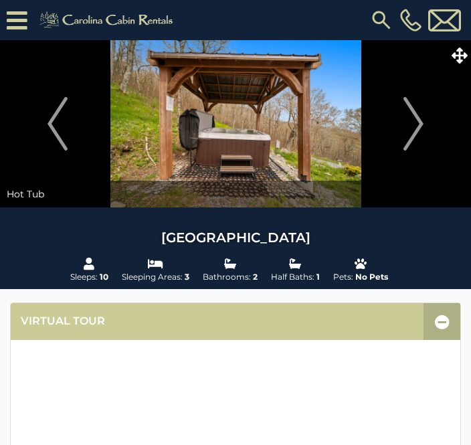
click at [425, 122] on button "Next" at bounding box center [414, 123] width 102 height 167
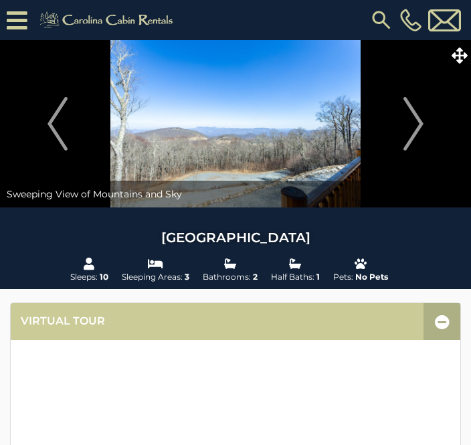
click at [423, 120] on img "Next" at bounding box center [413, 124] width 20 height 54
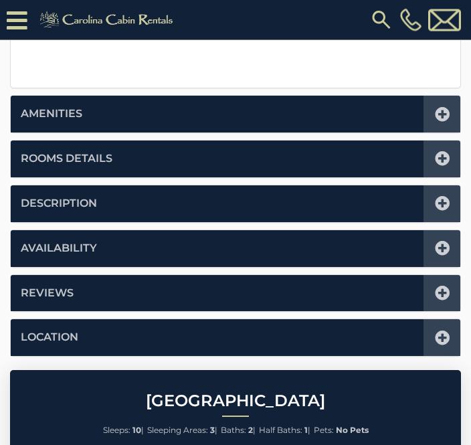
scroll to position [623, 0]
click at [443, 333] on icon at bounding box center [442, 337] width 15 height 15
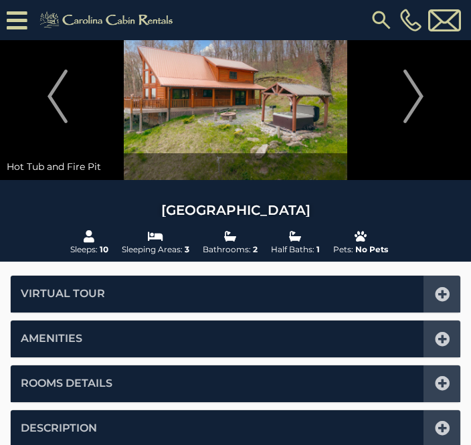
scroll to position [0, 0]
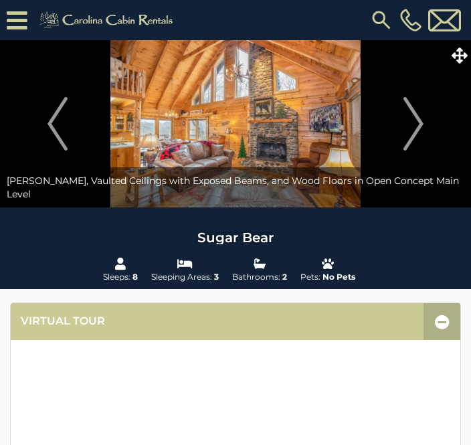
click at [425, 120] on button "Next" at bounding box center [414, 123] width 102 height 167
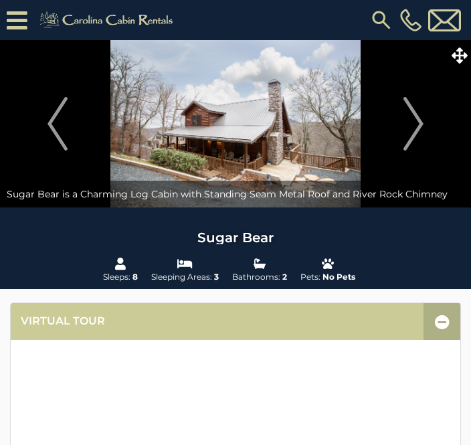
click at [432, 131] on button "Next" at bounding box center [414, 123] width 102 height 167
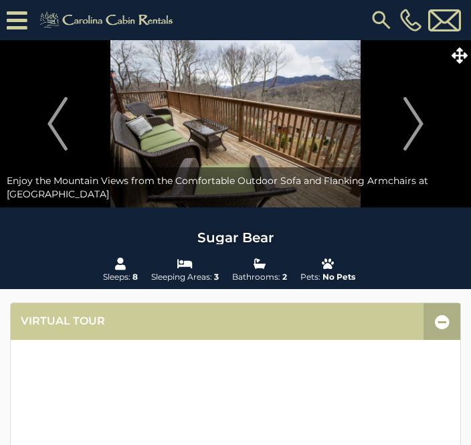
click at [423, 119] on img "Next" at bounding box center [413, 124] width 20 height 54
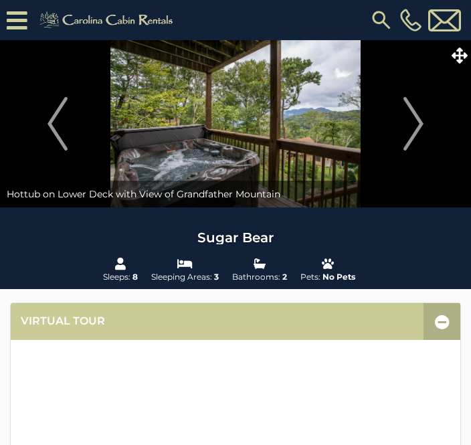
click at [417, 122] on img "Next" at bounding box center [413, 124] width 20 height 54
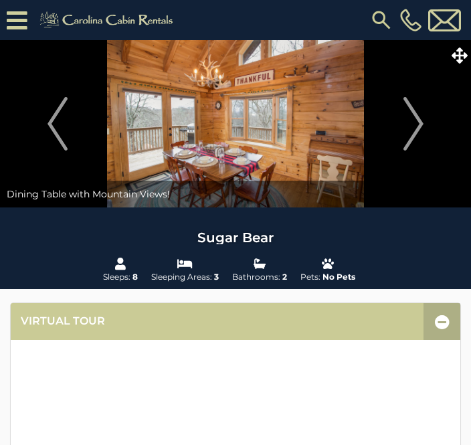
click at [430, 123] on button "Next" at bounding box center [414, 123] width 102 height 167
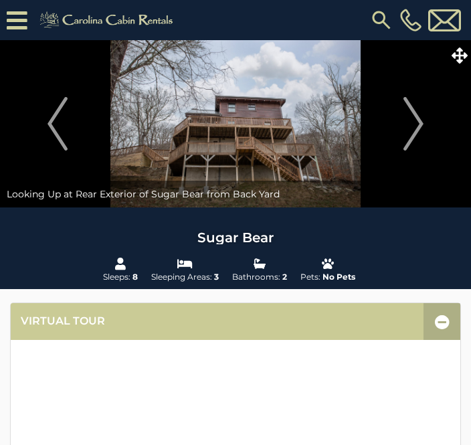
click at [426, 125] on button "Next" at bounding box center [414, 123] width 102 height 167
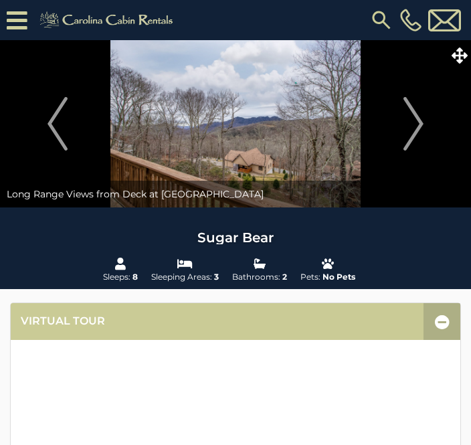
click at [419, 125] on img "Next" at bounding box center [413, 124] width 20 height 54
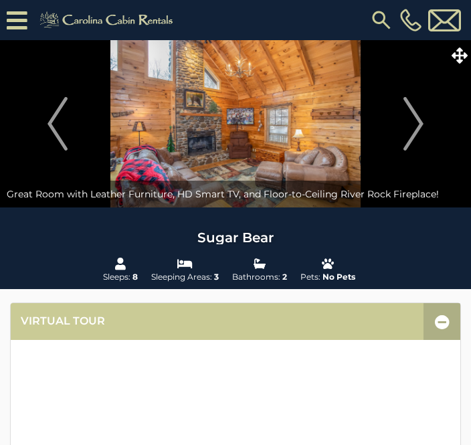
click at [427, 116] on button "Next" at bounding box center [414, 123] width 102 height 167
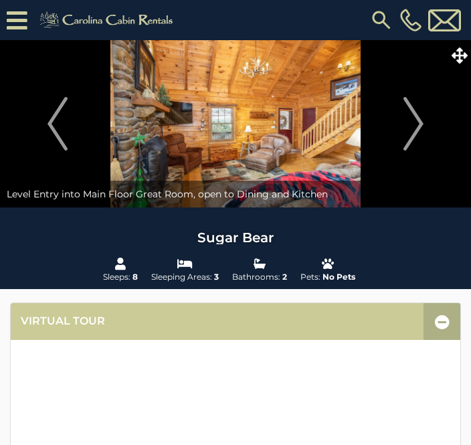
click at [419, 122] on img "Next" at bounding box center [413, 124] width 20 height 54
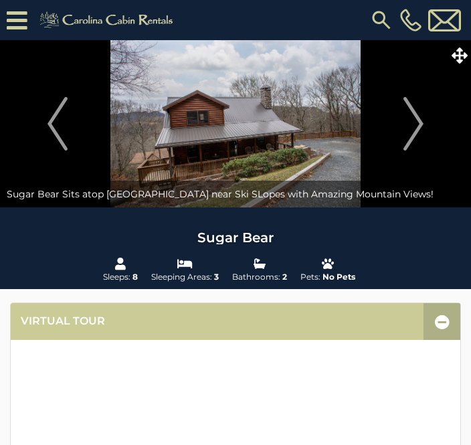
click at [419, 122] on img "Next" at bounding box center [413, 124] width 20 height 54
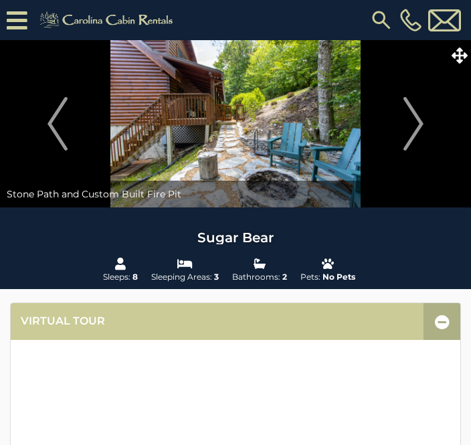
click at [416, 116] on img "Next" at bounding box center [413, 124] width 20 height 54
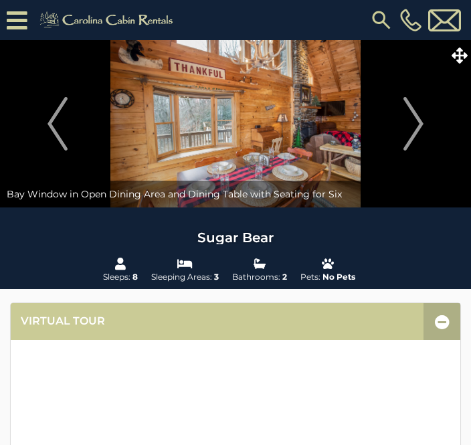
click at [423, 126] on img "Next" at bounding box center [413, 124] width 20 height 54
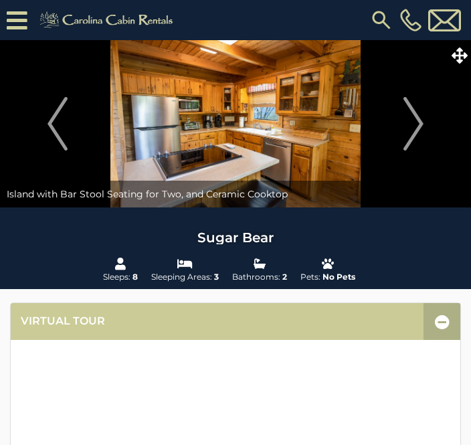
click at [420, 130] on img "Next" at bounding box center [413, 124] width 20 height 54
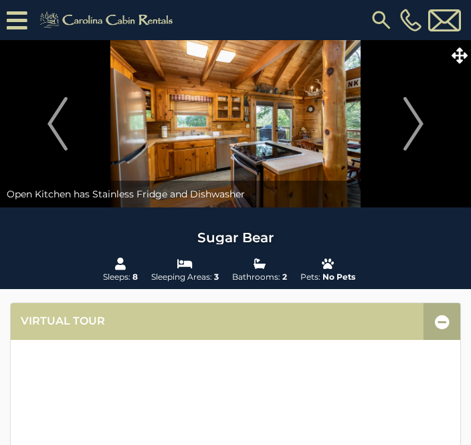
click at [416, 131] on img "Next" at bounding box center [413, 124] width 20 height 54
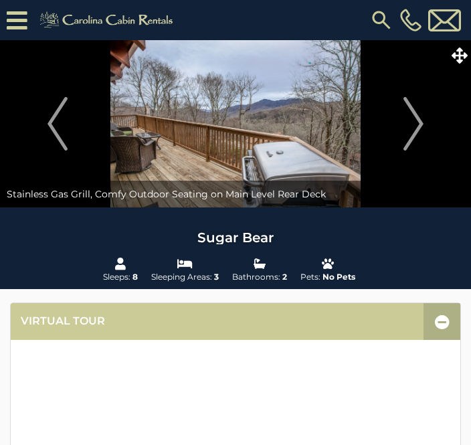
click at [411, 124] on img "Next" at bounding box center [413, 124] width 20 height 54
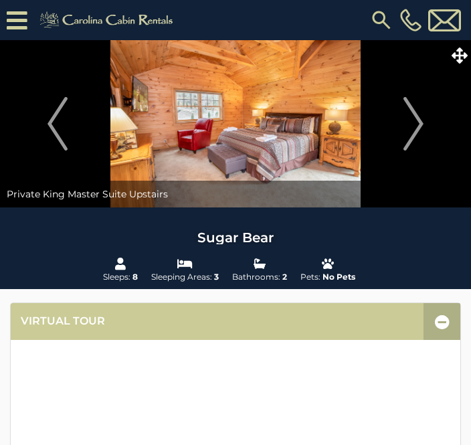
click at [415, 124] on img "Next" at bounding box center [413, 124] width 20 height 54
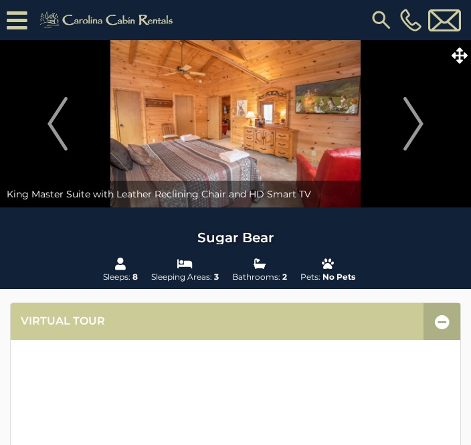
click at [415, 128] on img "Next" at bounding box center [413, 124] width 20 height 54
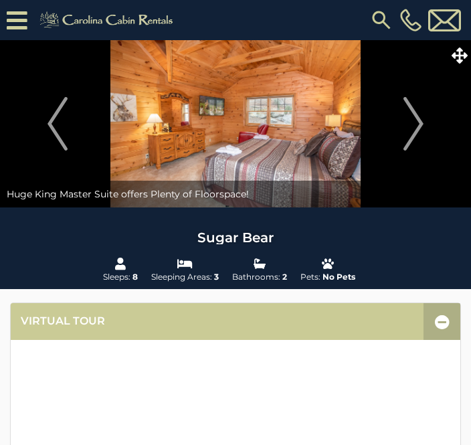
click at [411, 125] on img "Next" at bounding box center [413, 124] width 20 height 54
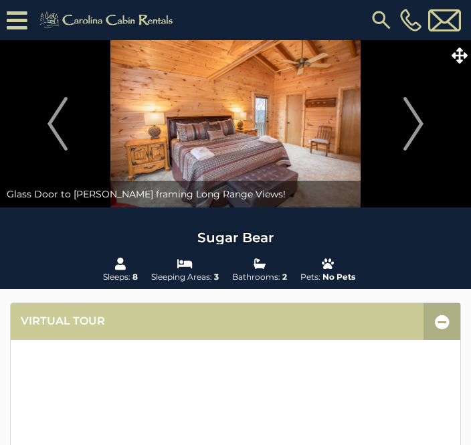
click at [412, 124] on img "Next" at bounding box center [413, 124] width 20 height 54
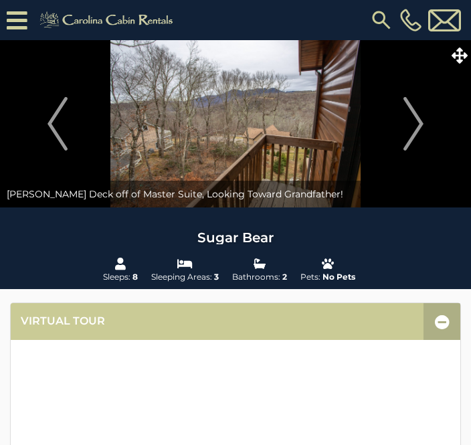
click at [416, 128] on img "Next" at bounding box center [413, 124] width 20 height 54
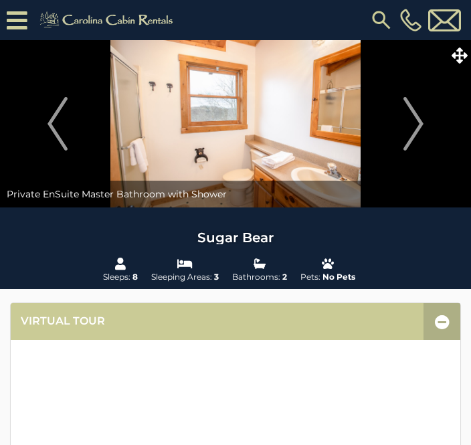
click at [417, 126] on img "Next" at bounding box center [413, 124] width 20 height 54
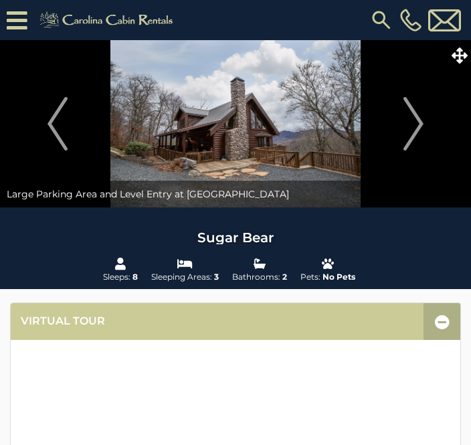
click at [417, 126] on img "Next" at bounding box center [413, 124] width 20 height 54
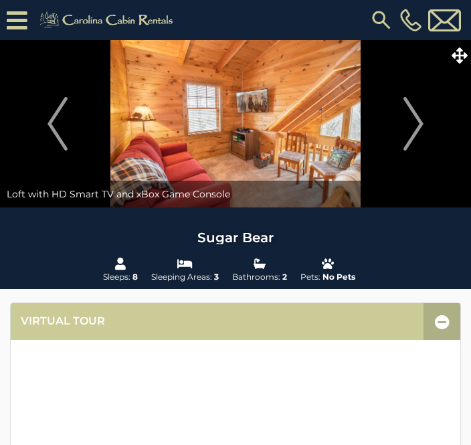
click at [421, 127] on img "Next" at bounding box center [413, 124] width 20 height 54
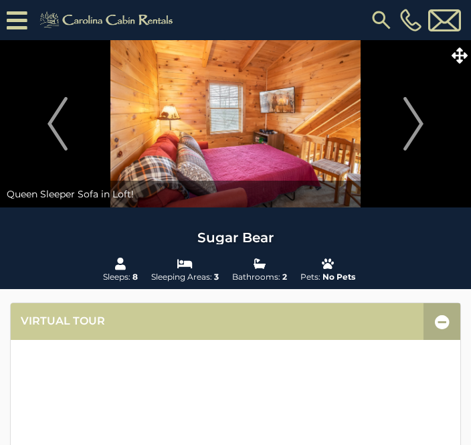
click at [416, 122] on img "Next" at bounding box center [413, 124] width 20 height 54
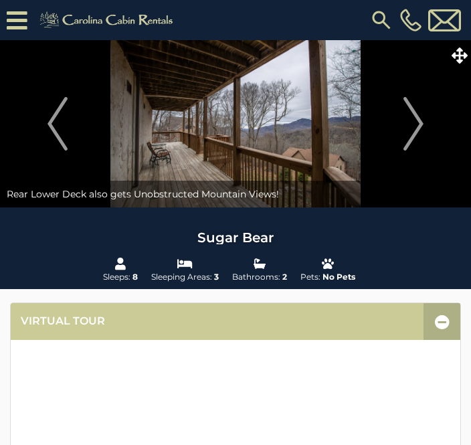
click at [417, 123] on img "Next" at bounding box center [413, 124] width 20 height 54
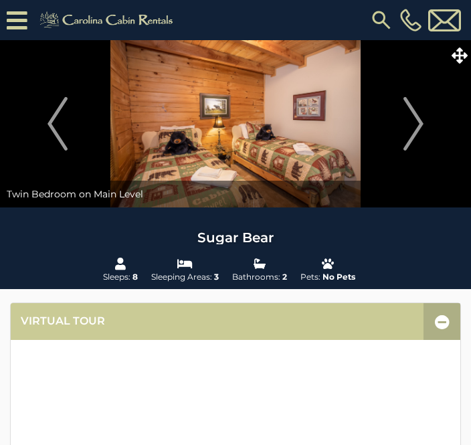
click at [418, 123] on img "Next" at bounding box center [413, 124] width 20 height 54
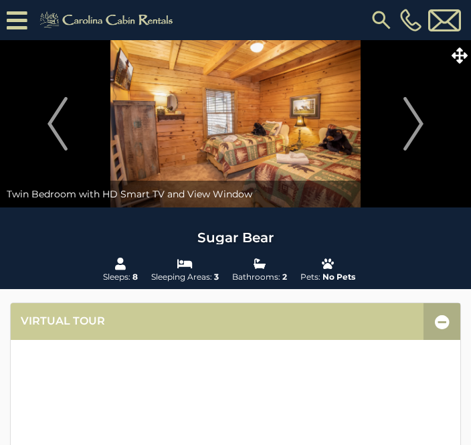
click at [421, 126] on img "Next" at bounding box center [413, 124] width 20 height 54
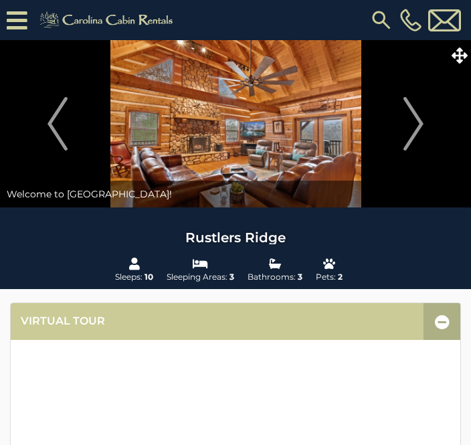
click at [423, 125] on img "Next" at bounding box center [413, 124] width 20 height 54
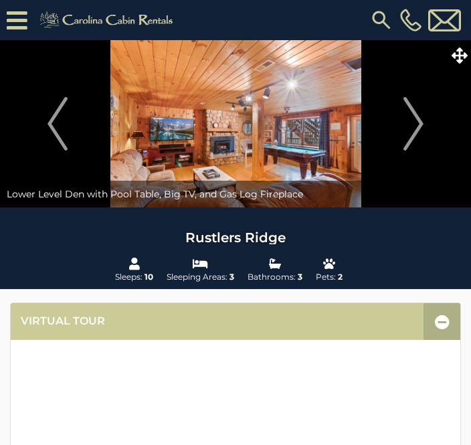
click at [415, 123] on img "Next" at bounding box center [413, 124] width 20 height 54
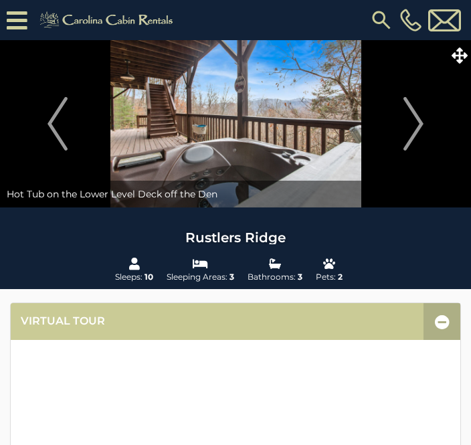
click at [419, 120] on img "Next" at bounding box center [413, 124] width 20 height 54
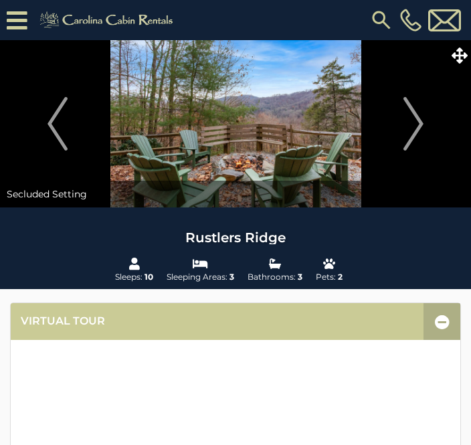
click at [423, 117] on img "Next" at bounding box center [413, 124] width 20 height 54
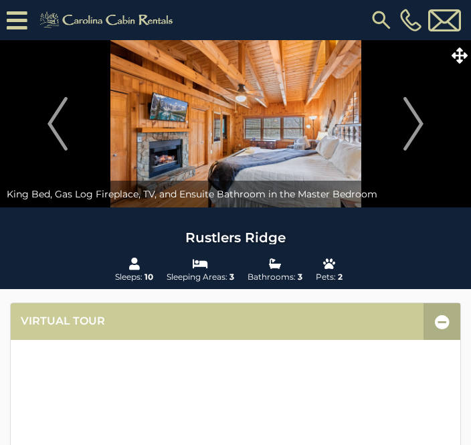
click at [418, 117] on img "Next" at bounding box center [413, 124] width 20 height 54
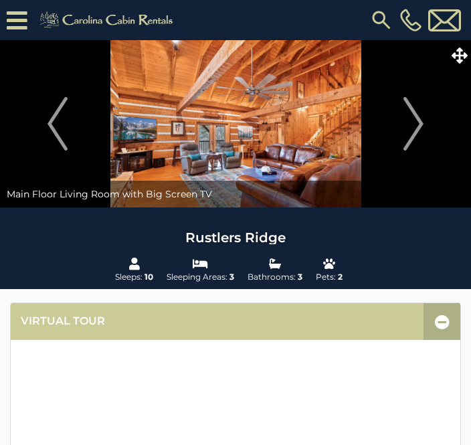
click at [431, 120] on button "Next" at bounding box center [414, 123] width 102 height 167
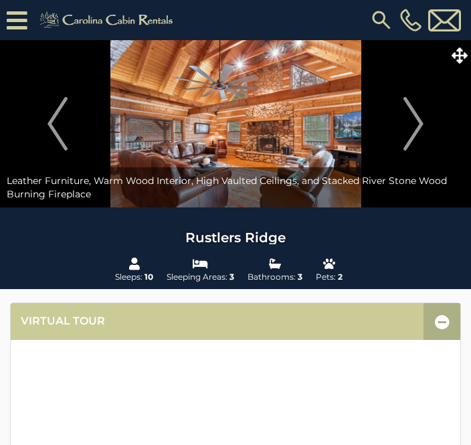
click at [423, 118] on img "Next" at bounding box center [413, 124] width 20 height 54
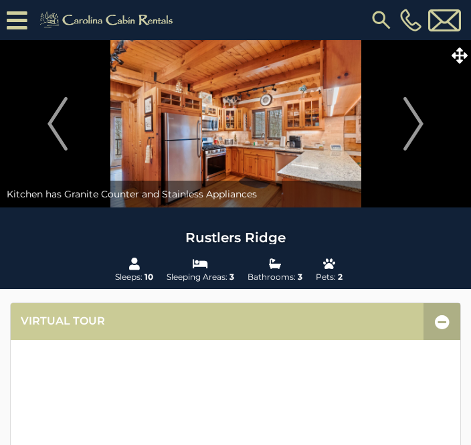
click at [423, 118] on img "Next" at bounding box center [413, 124] width 20 height 54
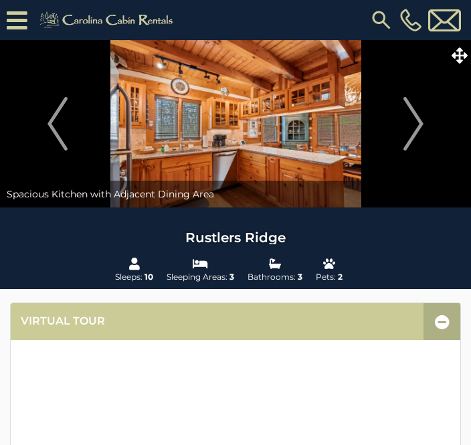
click at [425, 115] on button "Next" at bounding box center [414, 123] width 102 height 167
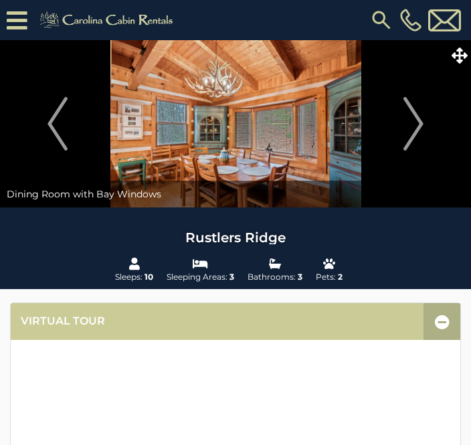
click at [423, 114] on img "Next" at bounding box center [413, 124] width 20 height 54
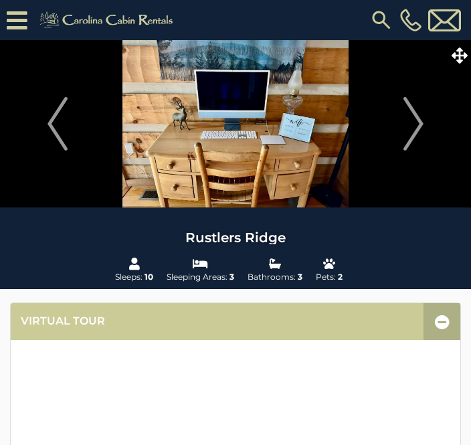
click at [415, 117] on img "Next" at bounding box center [413, 124] width 20 height 54
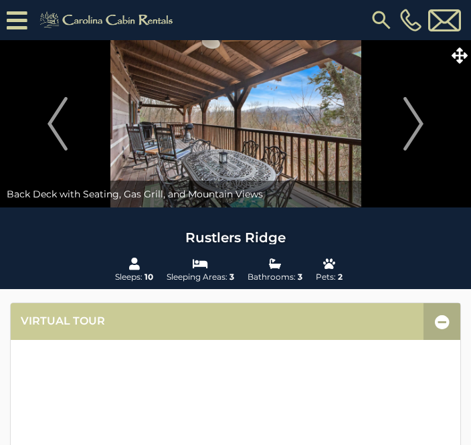
click at [427, 122] on button "Next" at bounding box center [414, 123] width 102 height 167
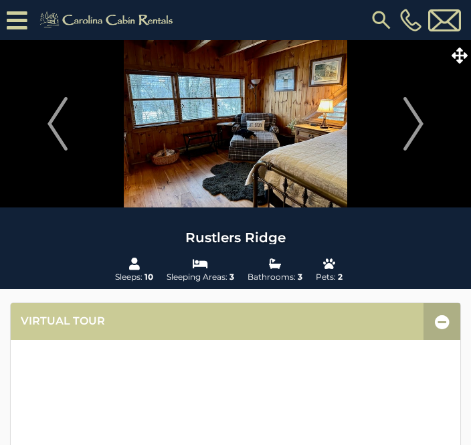
click at [423, 124] on img "Next" at bounding box center [413, 124] width 20 height 54
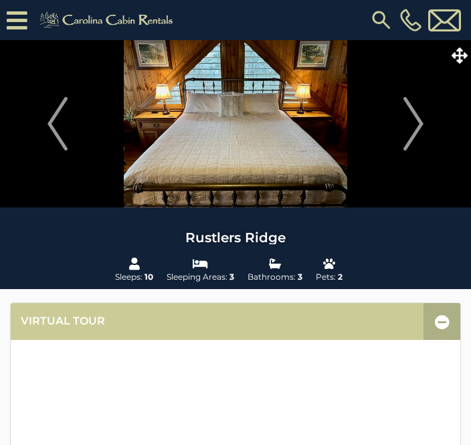
click at [421, 123] on img "Next" at bounding box center [413, 124] width 20 height 54
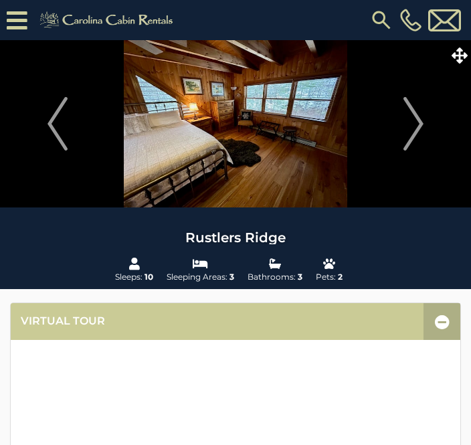
click at [431, 117] on button "Next" at bounding box center [414, 123] width 102 height 167
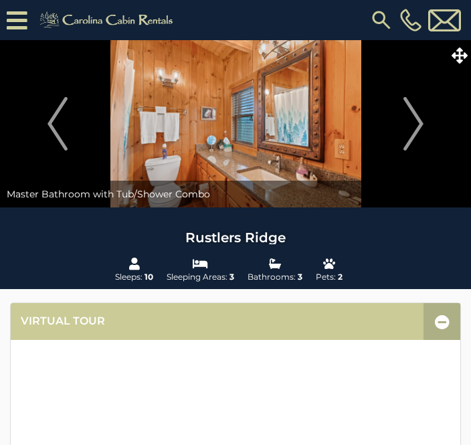
click at [431, 118] on button "Next" at bounding box center [414, 123] width 102 height 167
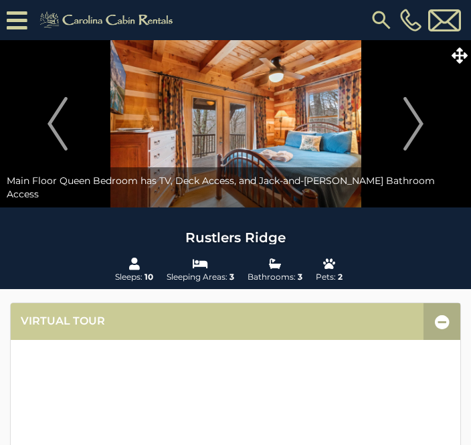
click at [422, 119] on img "Next" at bounding box center [413, 124] width 20 height 54
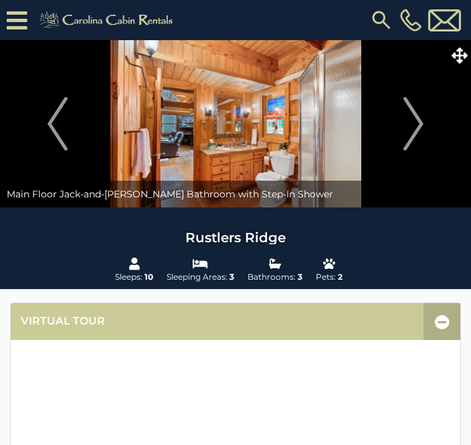
click at [419, 120] on img "Next" at bounding box center [413, 124] width 20 height 54
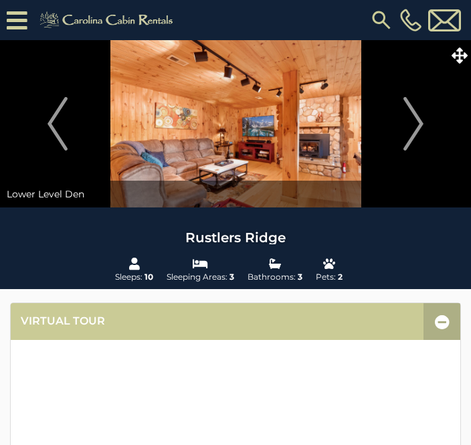
click at [421, 122] on img "Next" at bounding box center [413, 124] width 20 height 54
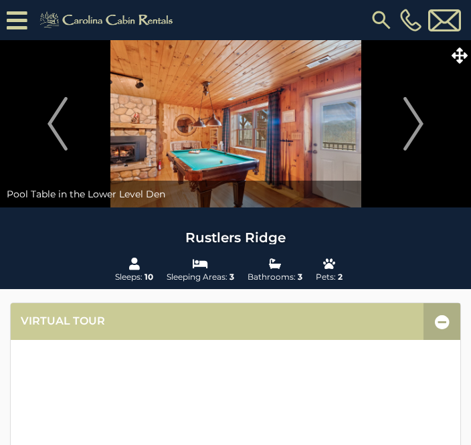
click at [426, 120] on button "Next" at bounding box center [414, 123] width 102 height 167
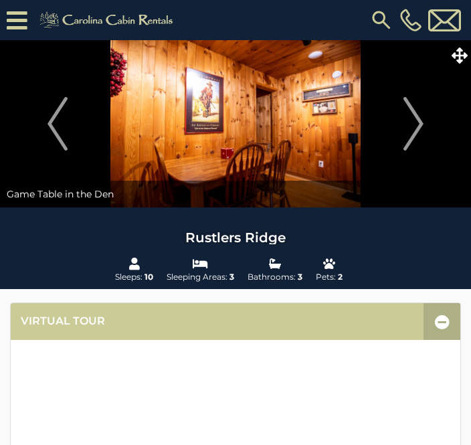
click at [423, 125] on img "Next" at bounding box center [413, 124] width 20 height 54
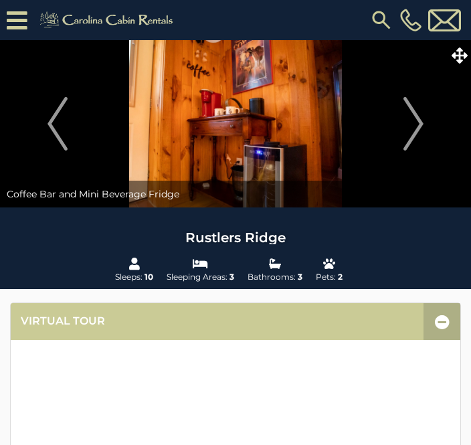
click at [417, 124] on img "Next" at bounding box center [413, 124] width 20 height 54
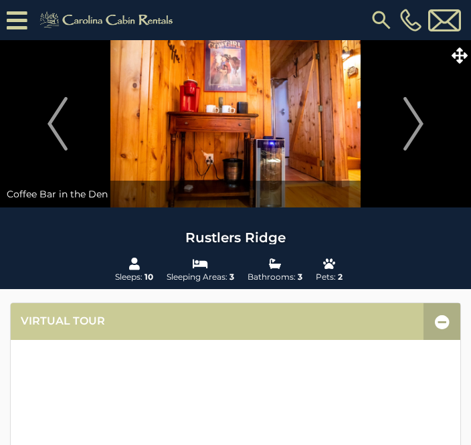
click at [427, 121] on button "Next" at bounding box center [414, 123] width 102 height 167
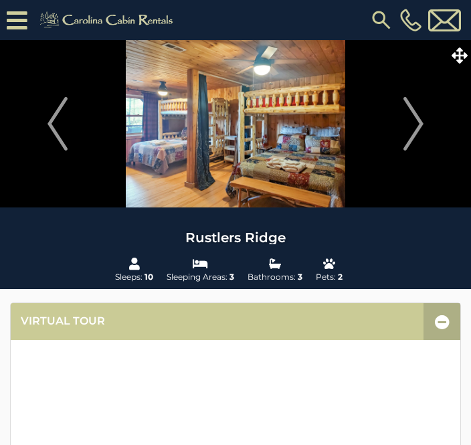
click at [426, 128] on button "Next" at bounding box center [414, 123] width 102 height 167
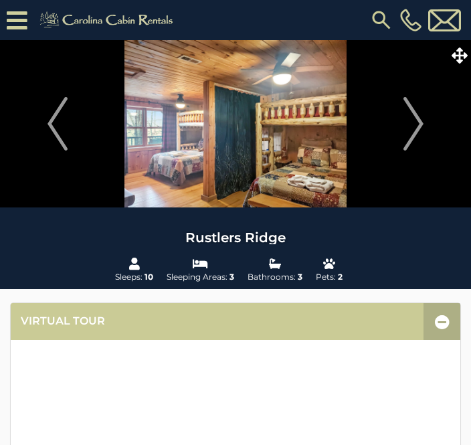
click at [426, 123] on button "Next" at bounding box center [414, 123] width 102 height 167
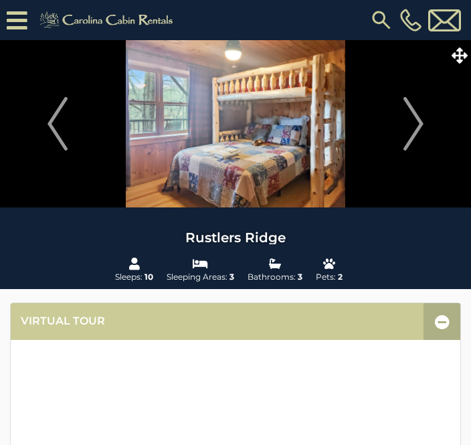
click at [425, 128] on button "Next" at bounding box center [414, 123] width 102 height 167
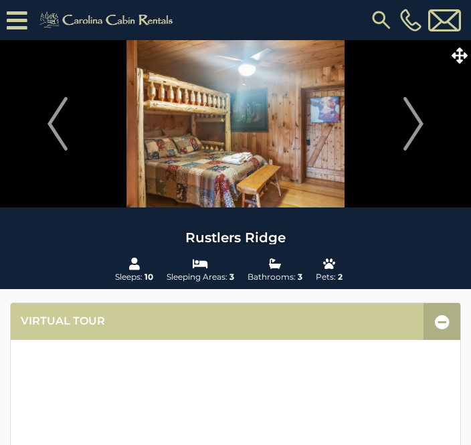
click at [423, 129] on img "Next" at bounding box center [413, 124] width 20 height 54
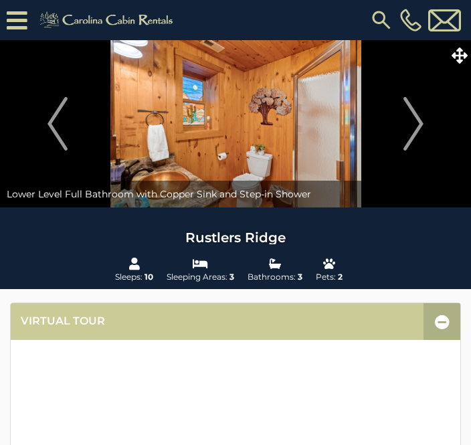
click at [427, 119] on button "Next" at bounding box center [414, 123] width 102 height 167
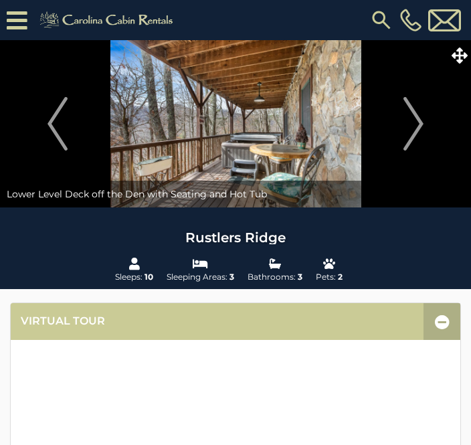
click at [421, 127] on img "Next" at bounding box center [413, 124] width 20 height 54
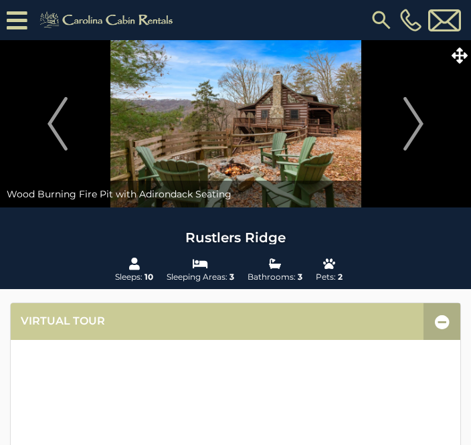
click at [427, 120] on button "Next" at bounding box center [414, 123] width 102 height 167
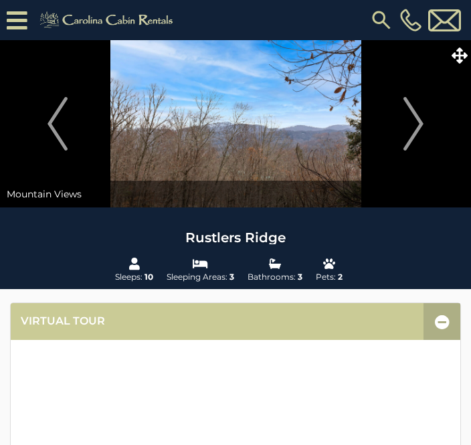
click at [426, 127] on button "Next" at bounding box center [414, 123] width 102 height 167
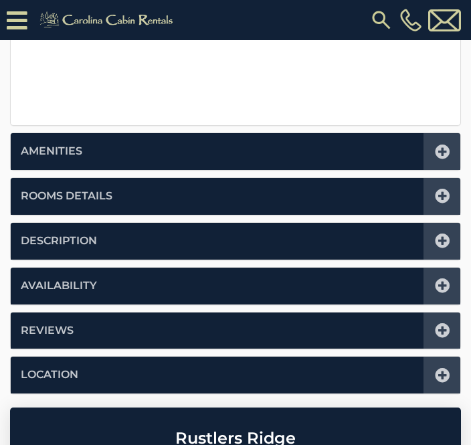
click at [446, 368] on icon at bounding box center [442, 375] width 15 height 15
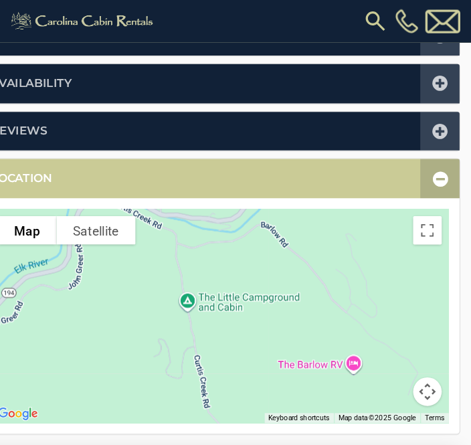
scroll to position [449, 0]
